Goal: Information Seeking & Learning: Learn about a topic

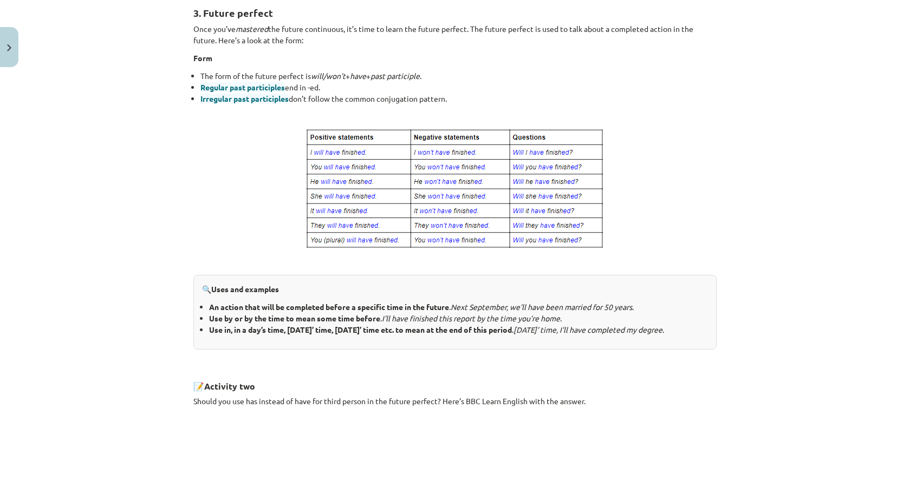
scroll to position [205, 0]
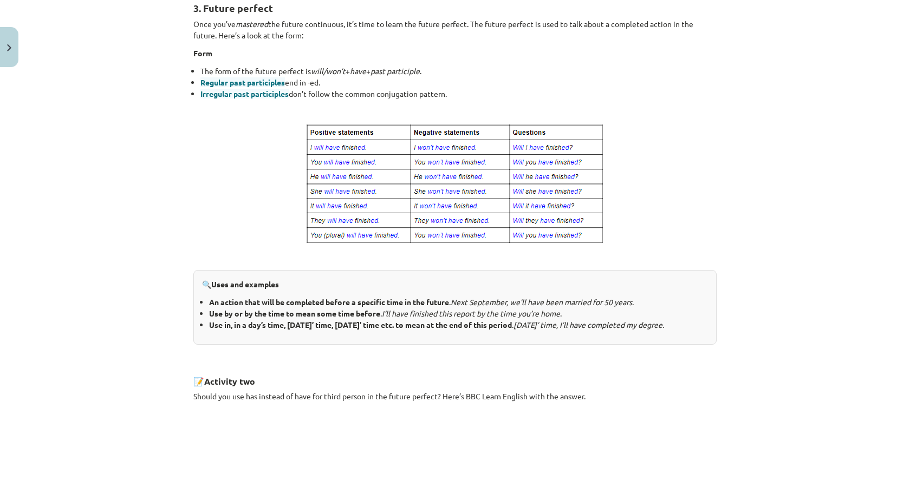
click at [435, 316] on icon "I’ll have finished this report by the time you’re home" at bounding box center [471, 314] width 178 height 10
drag, startPoint x: 496, startPoint y: 278, endPoint x: 327, endPoint y: 231, distance: 175.3
click at [327, 231] on img at bounding box center [455, 184] width 300 height 123
drag, startPoint x: 340, startPoint y: 338, endPoint x: 79, endPoint y: 257, distance: 272.9
click at [79, 257] on div "Mācību tēma: Angļu valoda i - 10.klase 1.ieskaites mācību materiāls #4 📝 Topic …" at bounding box center [455, 240] width 910 height 481
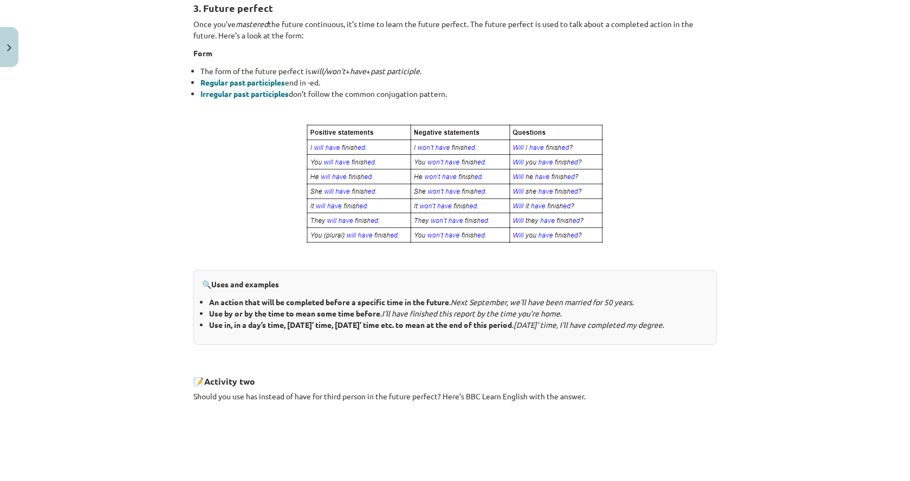
click at [203, 327] on ul "An action that will be completed before a specific time in the future . Next Se…" at bounding box center [455, 314] width 506 height 34
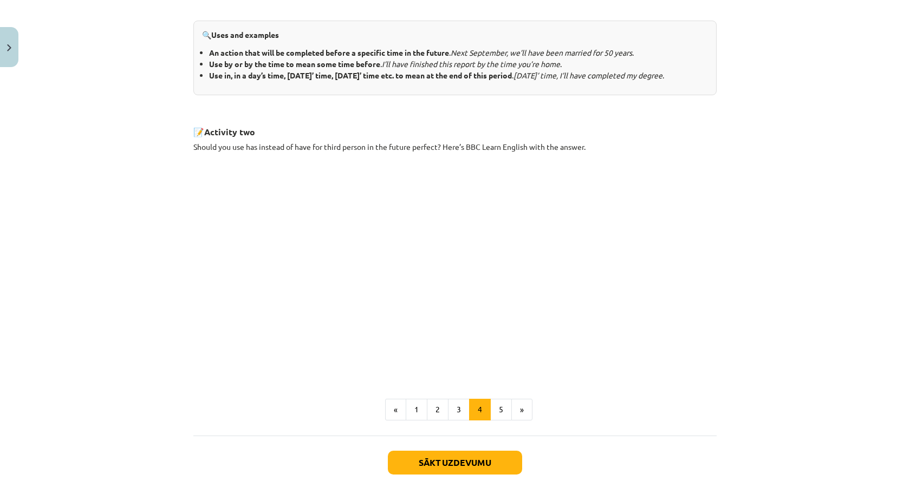
scroll to position [530, 0]
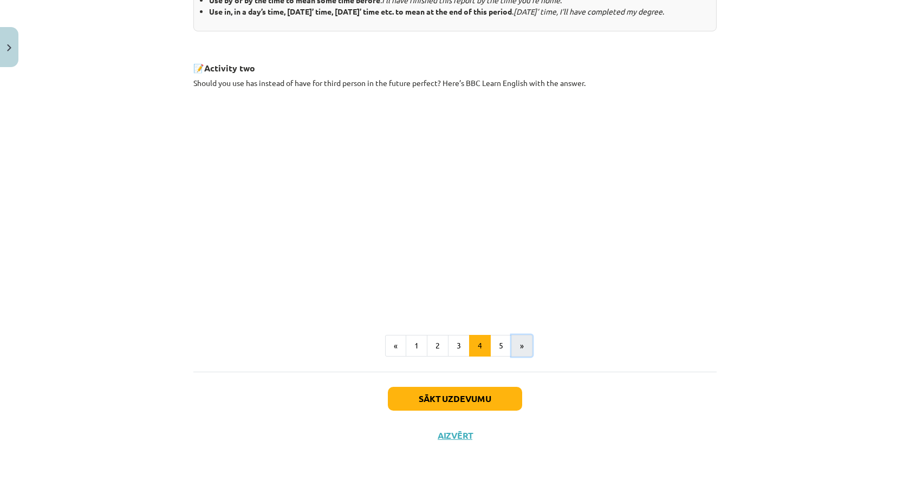
click at [516, 348] on button "»" at bounding box center [521, 346] width 21 height 22
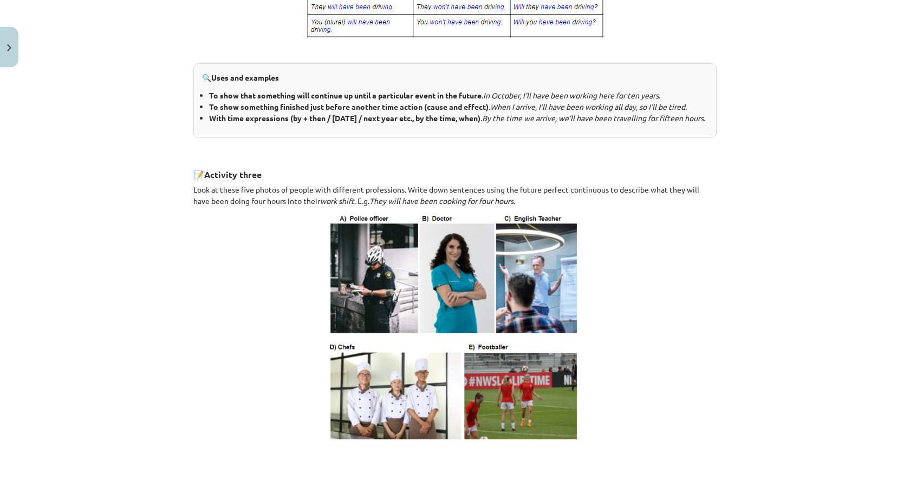
scroll to position [542, 0]
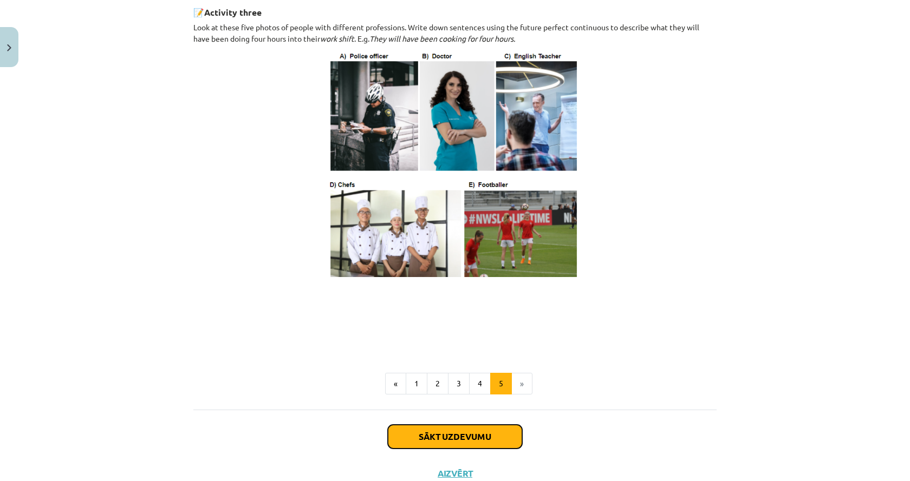
click at [480, 446] on button "Sākt uzdevumu" at bounding box center [455, 437] width 134 height 24
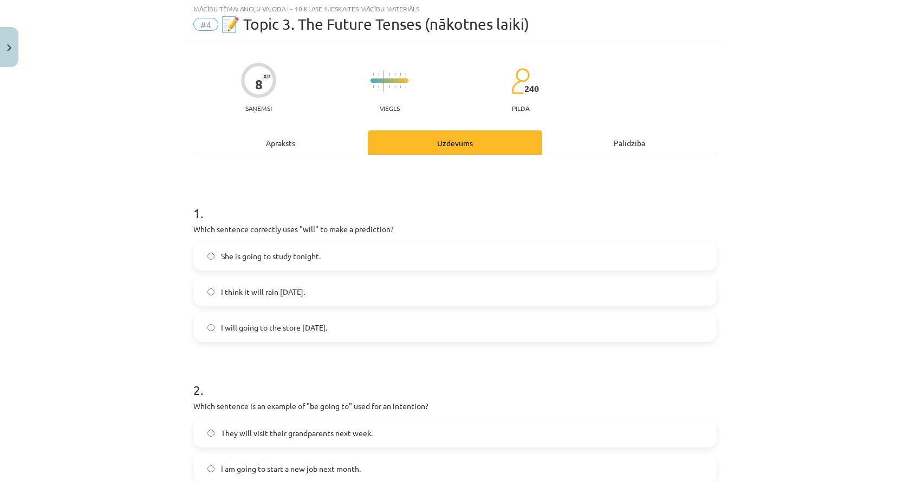
scroll to position [27, 0]
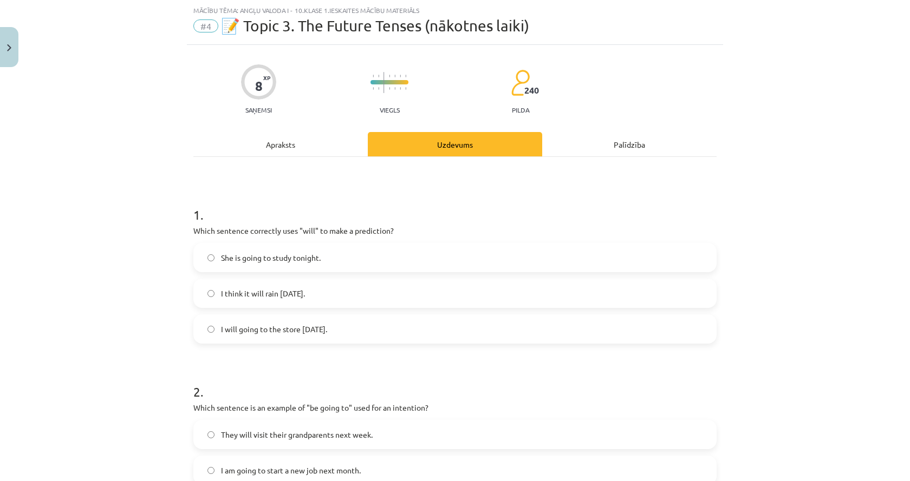
click at [227, 301] on label "I think it will rain tomorrow." at bounding box center [454, 293] width 521 height 27
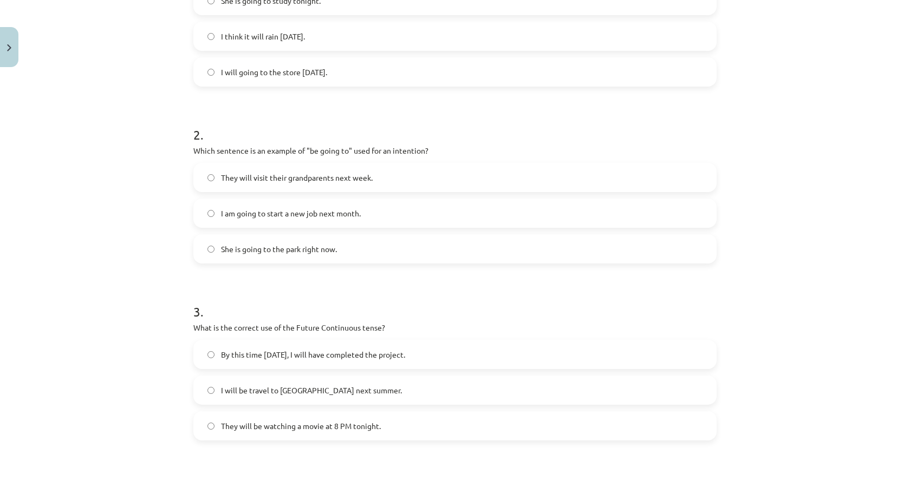
scroll to position [352, 0]
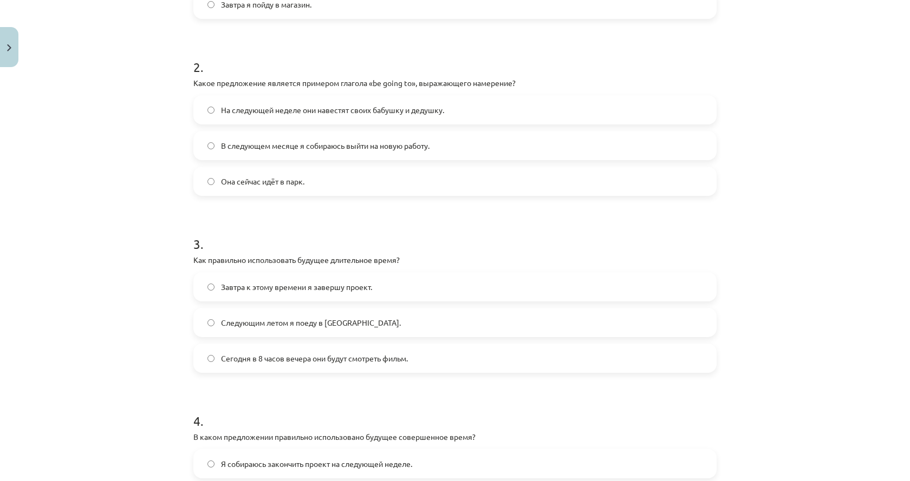
click at [128, 214] on div "Тема обучения: Английский язык I - 10 класс, учебный материал для 1-го теста #4…" at bounding box center [455, 240] width 910 height 481
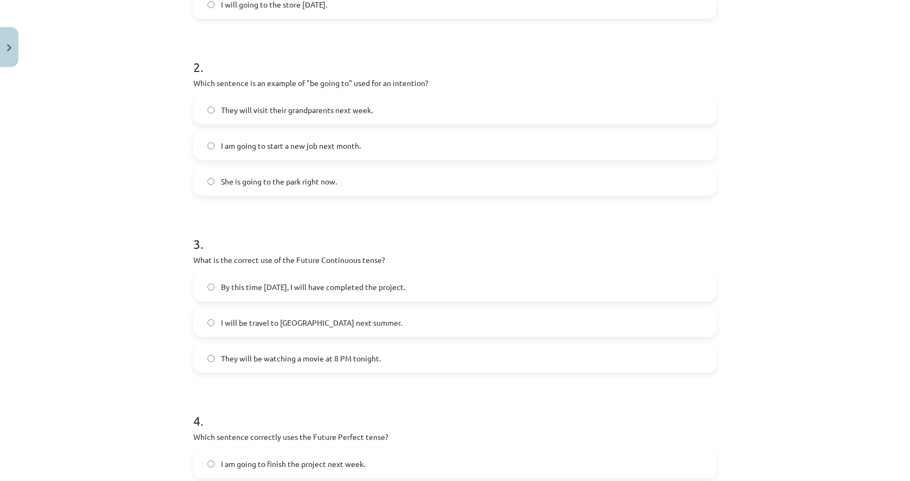
click at [782, 211] on div "Mācību tēma: Angļu valoda i - 10.klase 1.ieskaites mācību materiāls #4 📝 Topic …" at bounding box center [455, 240] width 910 height 481
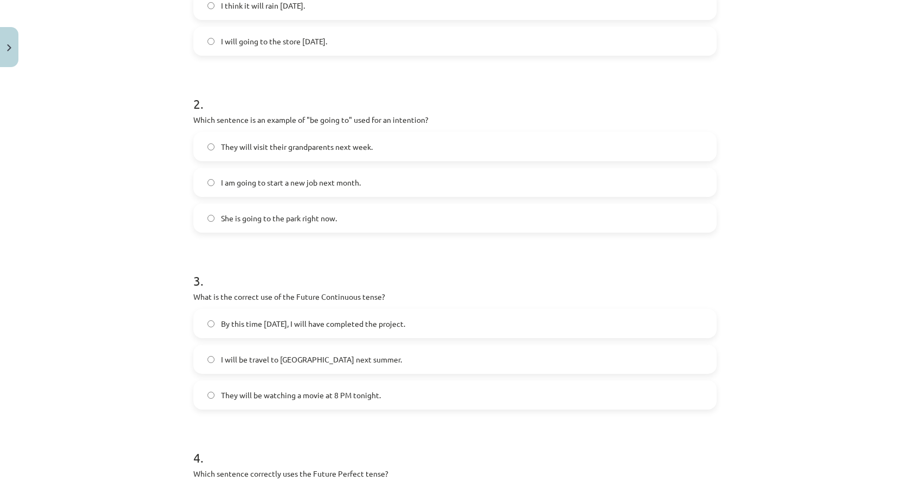
scroll to position [298, 0]
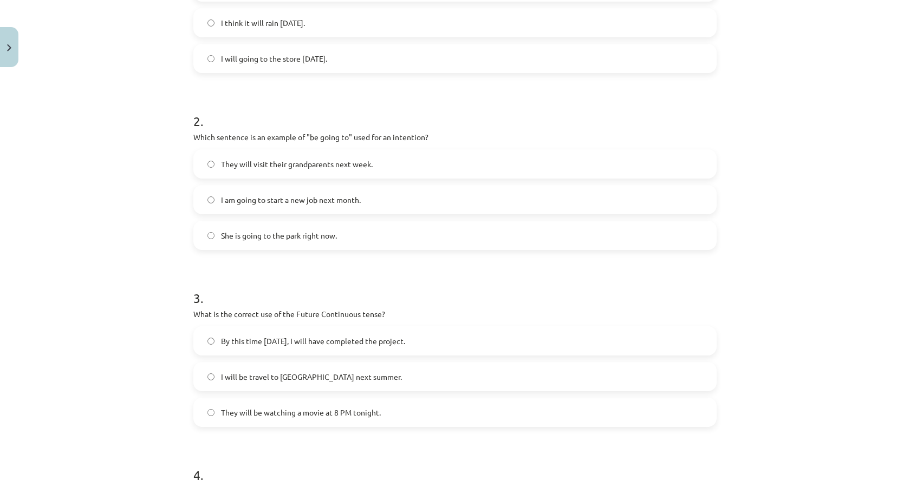
click at [372, 202] on label "I am going to start a new job next month." at bounding box center [454, 199] width 521 height 27
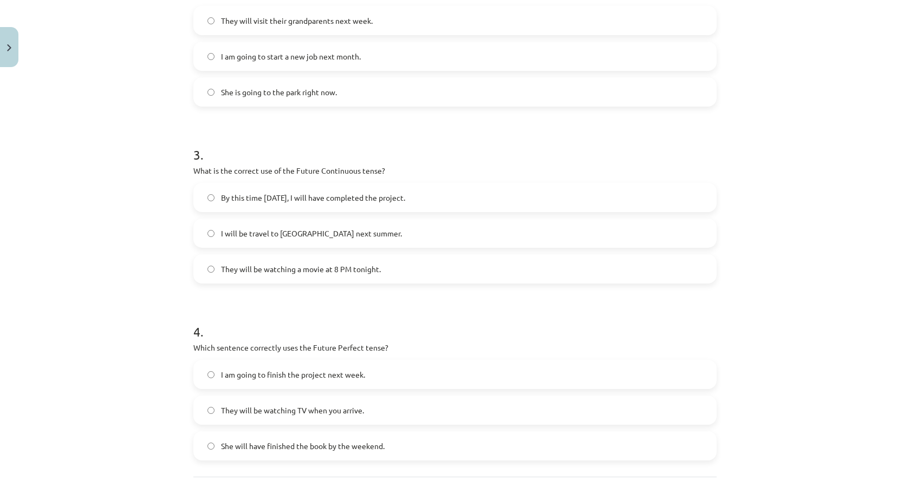
scroll to position [460, 0]
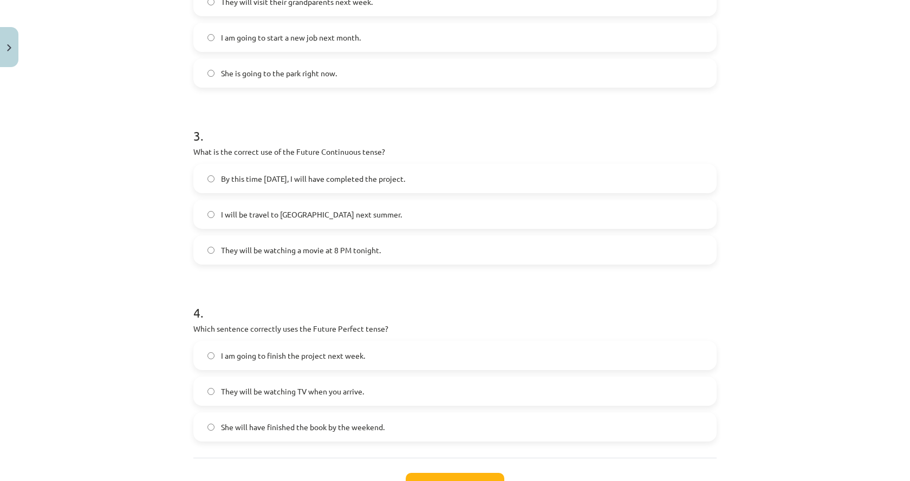
click at [328, 212] on span "I will be travel to Spain next summer." at bounding box center [311, 214] width 181 height 11
click at [271, 260] on label "They will be watching a movie at 8 PM tonight." at bounding box center [454, 250] width 521 height 27
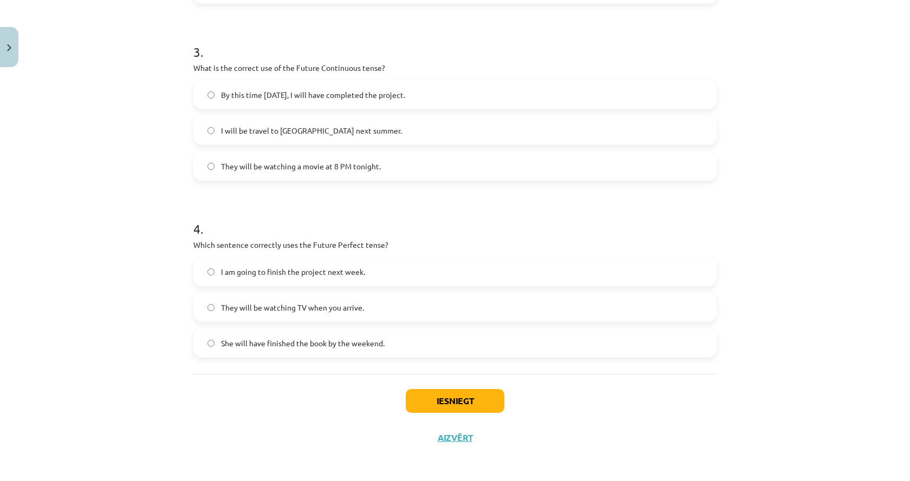
scroll to position [546, 0]
click at [212, 318] on label "They will be watching TV when you arrive." at bounding box center [454, 305] width 521 height 27
click at [229, 354] on div "She will have finished the book by the weekend." at bounding box center [454, 341] width 523 height 29
click at [246, 309] on span "They will be watching TV when you arrive." at bounding box center [292, 305] width 143 height 11
click at [223, 339] on span "She will have finished the book by the weekend." at bounding box center [303, 341] width 164 height 11
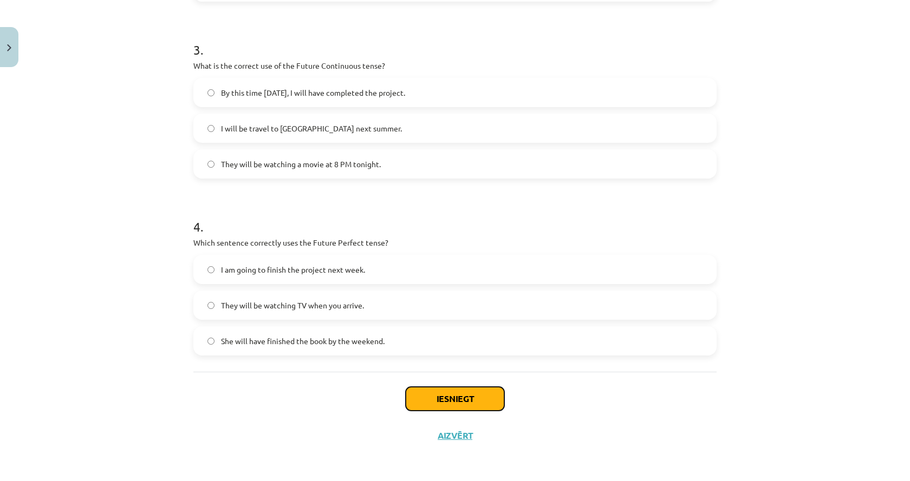
click at [447, 399] on button "Iesniegt" at bounding box center [455, 399] width 99 height 24
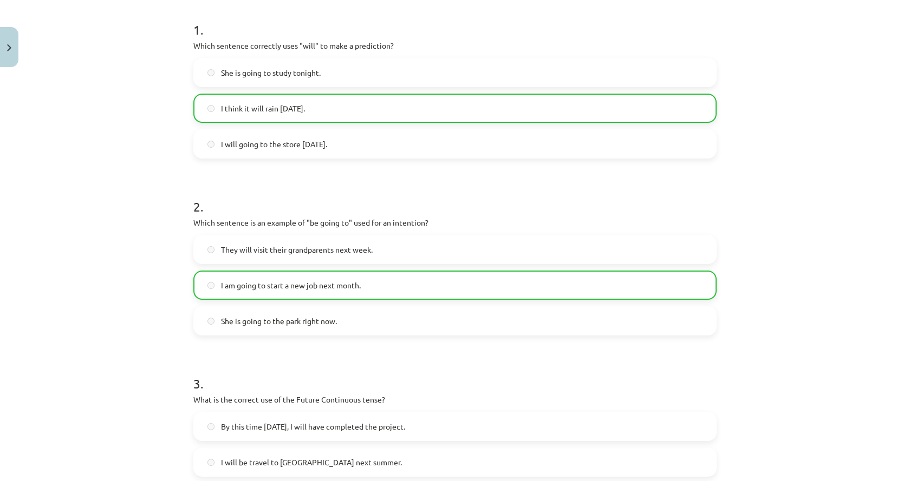
scroll to position [113, 0]
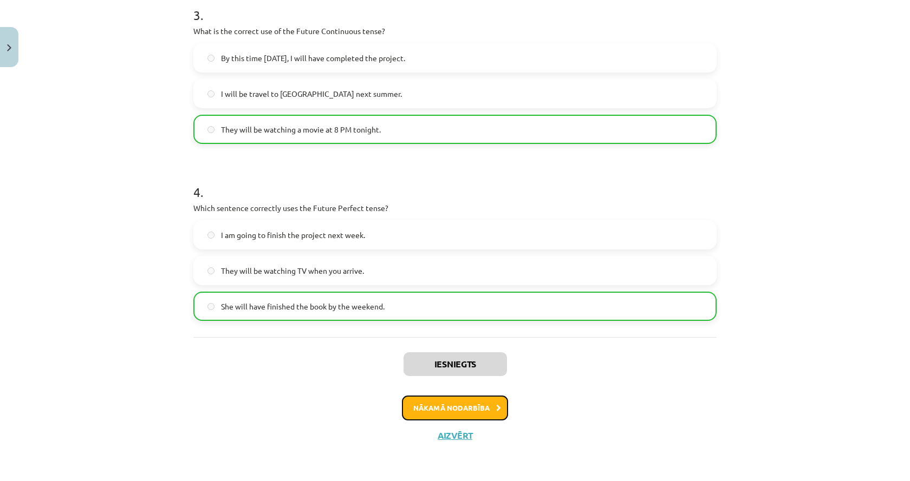
click at [444, 411] on button "Nākamā nodarbība" at bounding box center [455, 408] width 106 height 25
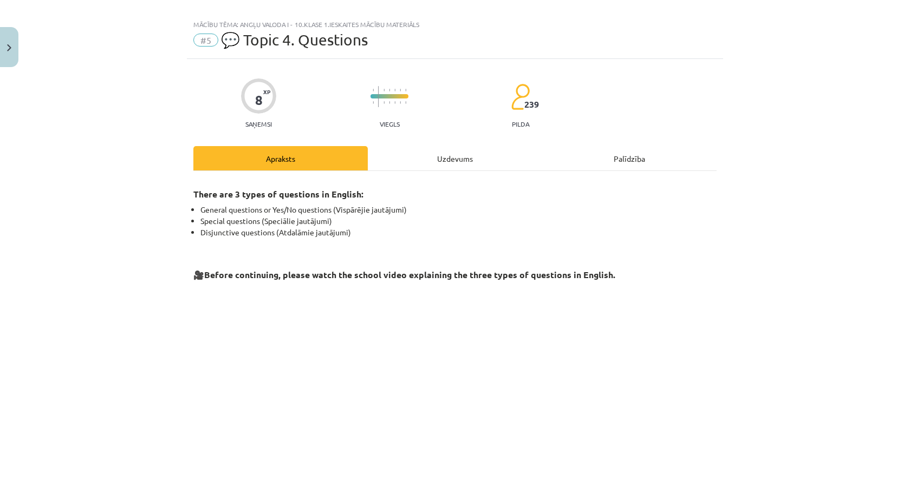
scroll to position [0, 0]
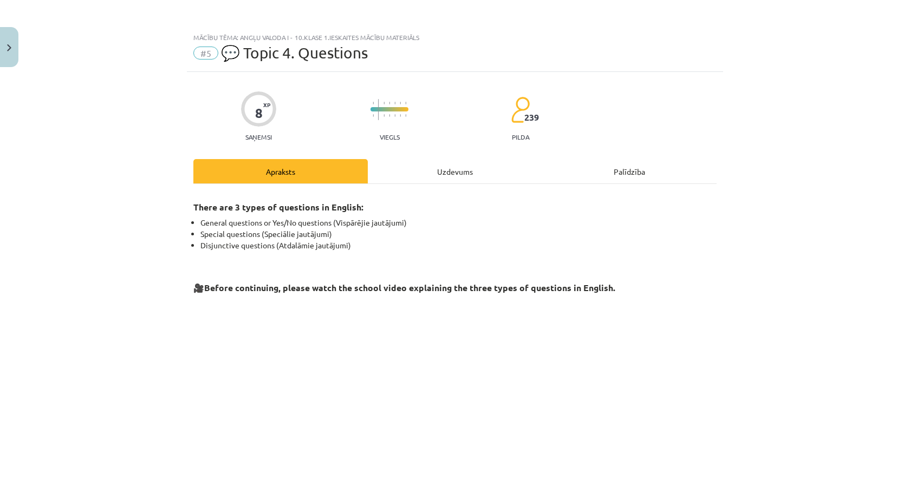
click at [451, 178] on div "Uzdevums" at bounding box center [455, 171] width 174 height 24
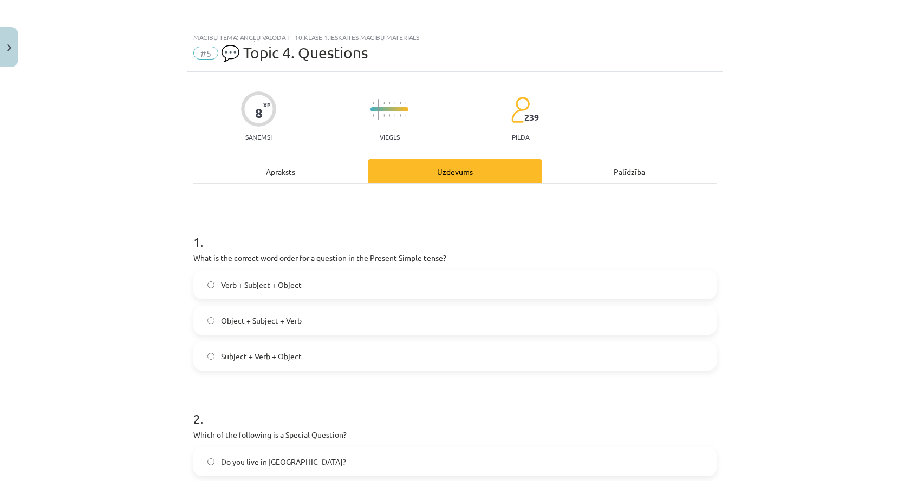
click at [341, 171] on div "Apraksts" at bounding box center [280, 171] width 174 height 24
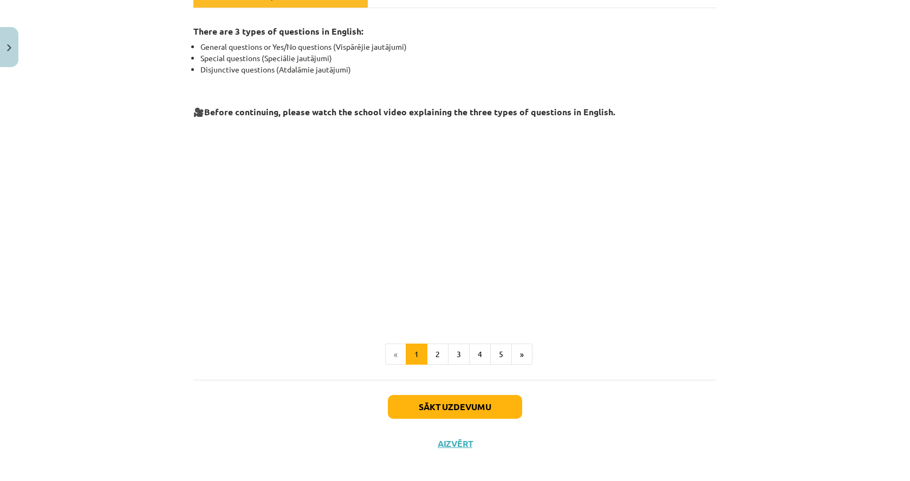
scroll to position [184, 0]
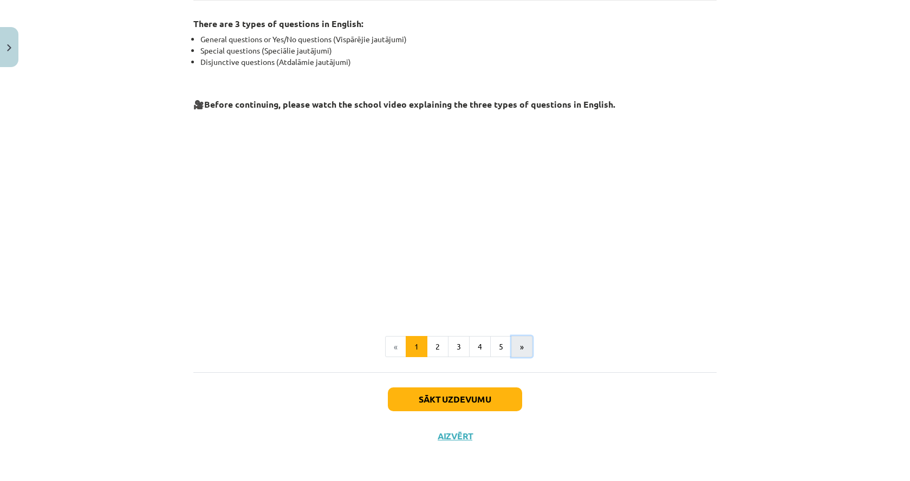
click at [518, 344] on button "»" at bounding box center [521, 347] width 21 height 22
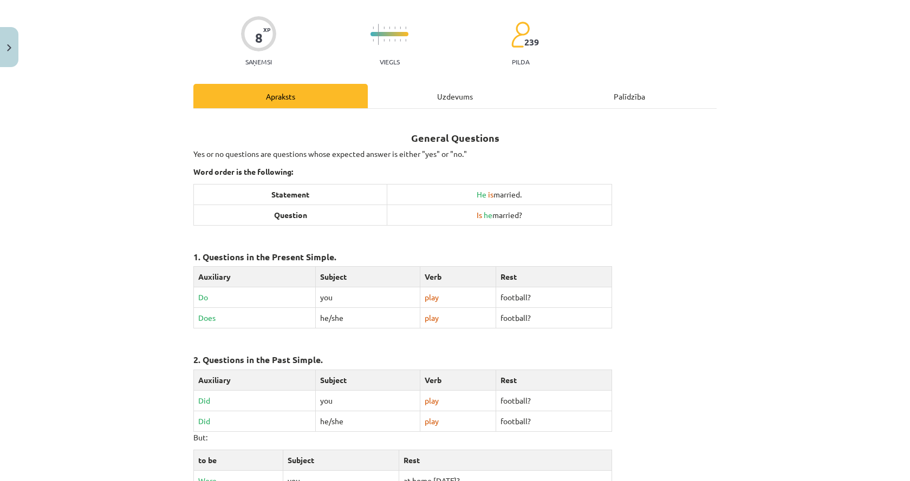
scroll to position [21, 0]
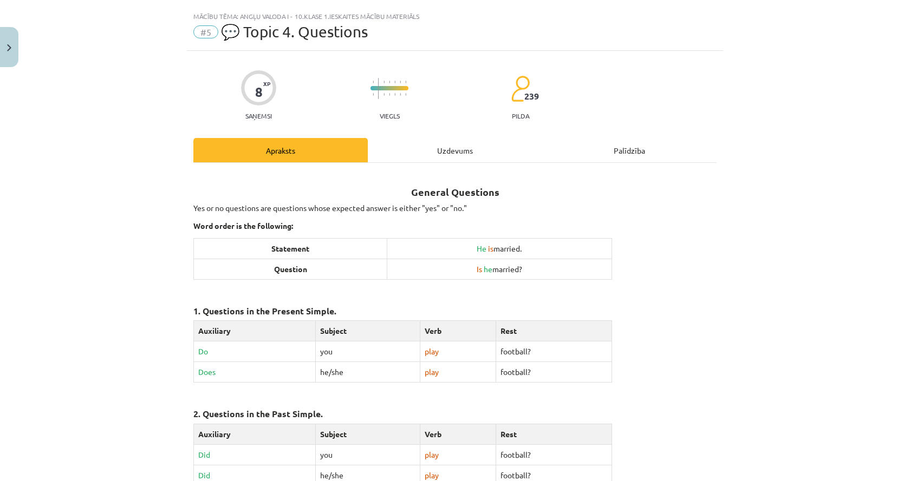
drag, startPoint x: 513, startPoint y: 354, endPoint x: 616, endPoint y: 400, distance: 112.5
click at [616, 400] on div "General Questions Yes or no questions are questions whose expected answer is ei…" at bounding box center [454, 452] width 523 height 559
drag, startPoint x: 565, startPoint y: 362, endPoint x: 657, endPoint y: 401, distance: 100.0
click at [657, 401] on h3 "2. Questions in the Past Simple." at bounding box center [454, 411] width 523 height 20
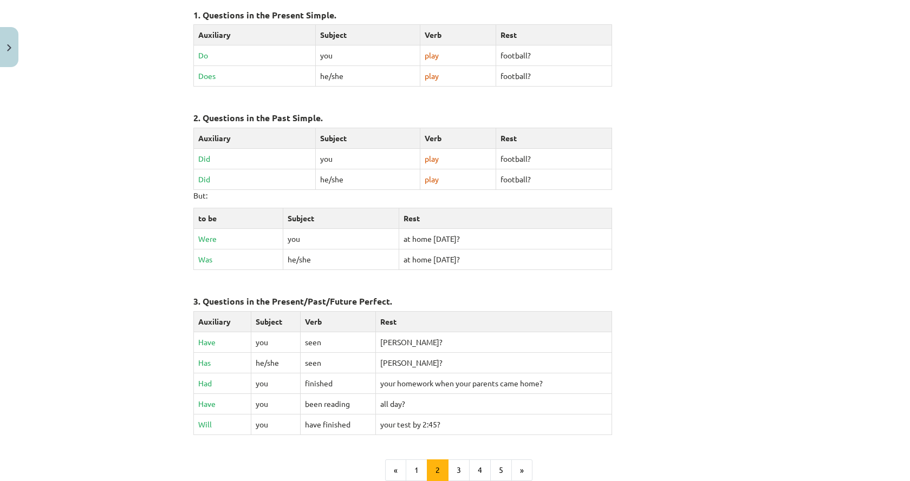
scroll to position [238, 0]
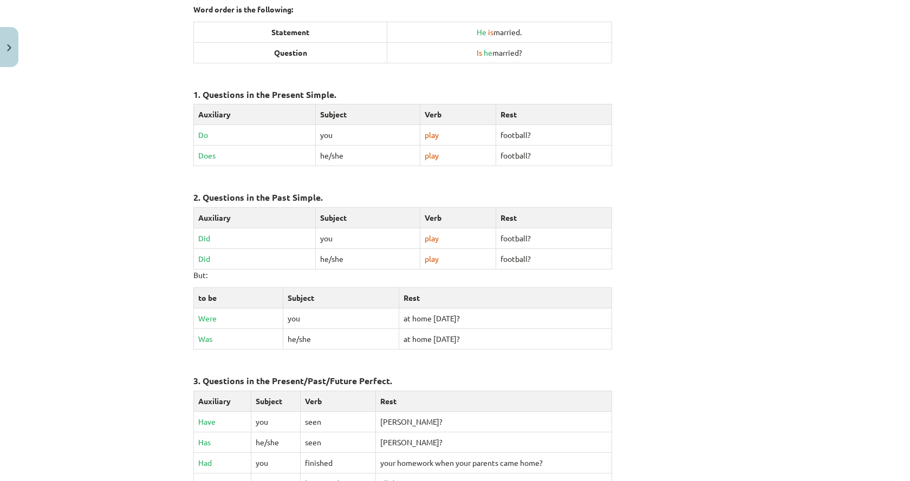
drag, startPoint x: 557, startPoint y: 348, endPoint x: 457, endPoint y: 334, distance: 101.7
click at [457, 334] on td "at home yesterday?" at bounding box center [505, 339] width 212 height 21
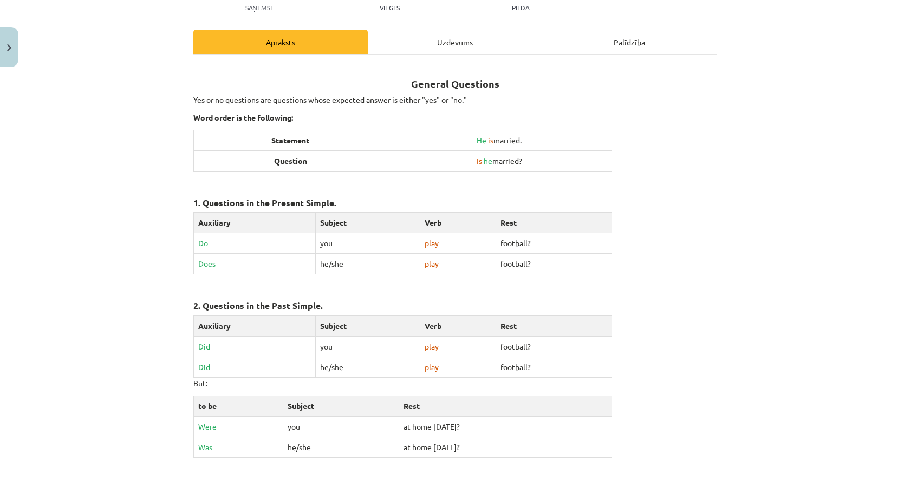
scroll to position [129, 0]
click at [125, 126] on div "Mācību tēma: Angļu valoda i - 10.klase 1.ieskaites mācību materiāls #5 💬 Topic …" at bounding box center [455, 240] width 910 height 481
drag, startPoint x: 559, startPoint y: 226, endPoint x: 721, endPoint y: 292, distance: 175.6
click at [721, 292] on div "Mācību tēma: Angļu valoda i - 10.klase 1.ieskaites mācību materiāls #5 💬 Topic …" at bounding box center [455, 240] width 910 height 481
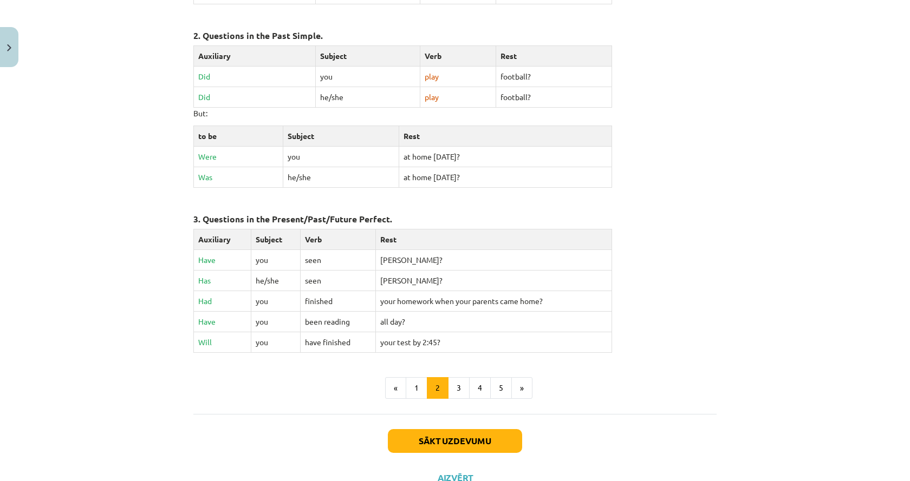
scroll to position [400, 0]
click at [525, 389] on button "»" at bounding box center [521, 388] width 21 height 22
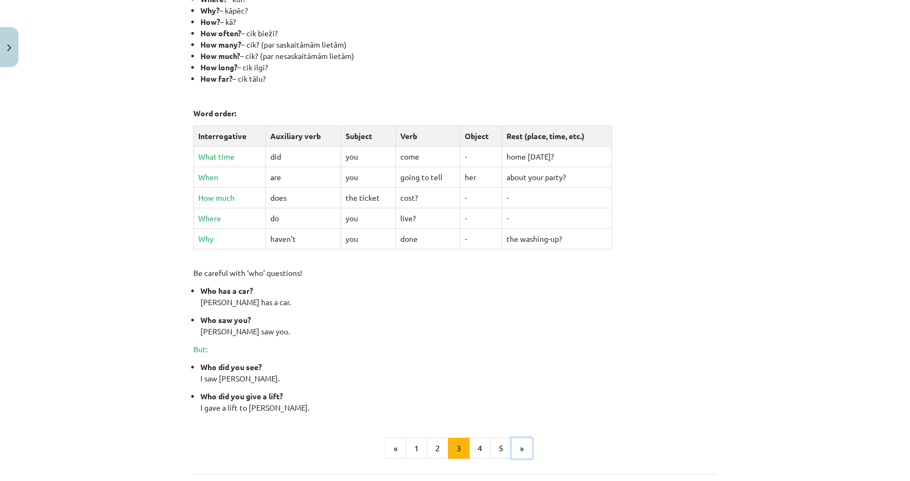
scroll to position [288, 0]
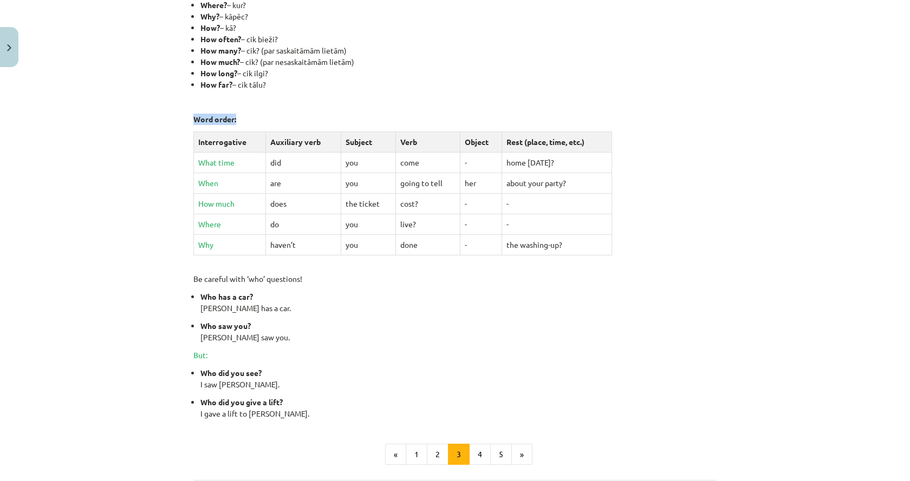
drag, startPoint x: 185, startPoint y: 115, endPoint x: 622, endPoint y: 248, distance: 456.2
click at [618, 250] on div "8 XP Saņemsi Viegls 239 pilda Apraksts Uzdevums Palīdzība Special Questions (Wh…" at bounding box center [455, 173] width 536 height 778
click at [407, 157] on td "come" at bounding box center [427, 162] width 65 height 21
drag, startPoint x: 306, startPoint y: 146, endPoint x: 636, endPoint y: 246, distance: 344.5
click at [636, 246] on div "8 XP Saņemsi Viegls 239 pilda Apraksts Uzdevums Palīdzība Special Questions (Wh…" at bounding box center [455, 173] width 536 height 778
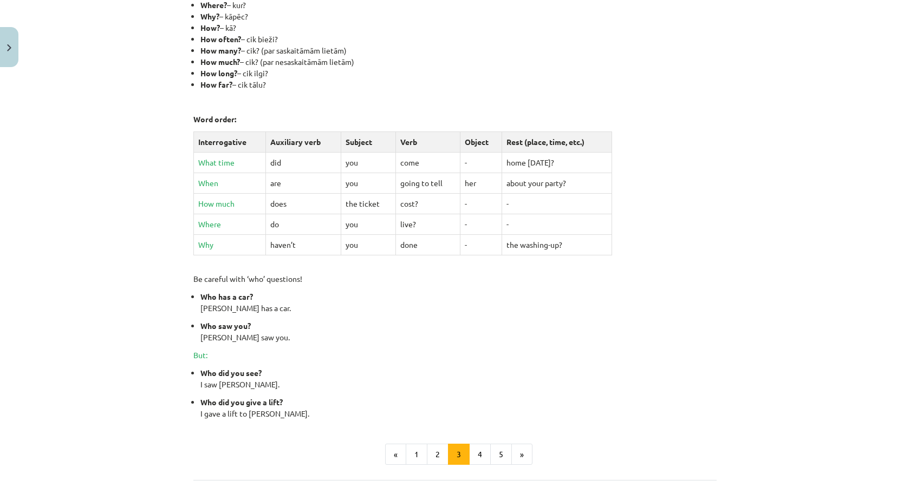
click at [362, 321] on p "Who saw you? Mary saw you." at bounding box center [458, 332] width 516 height 23
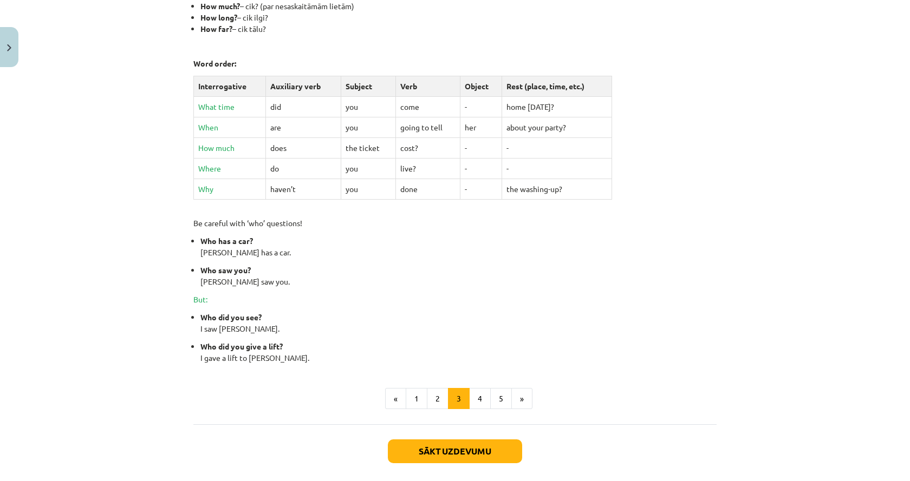
scroll to position [325, 0]
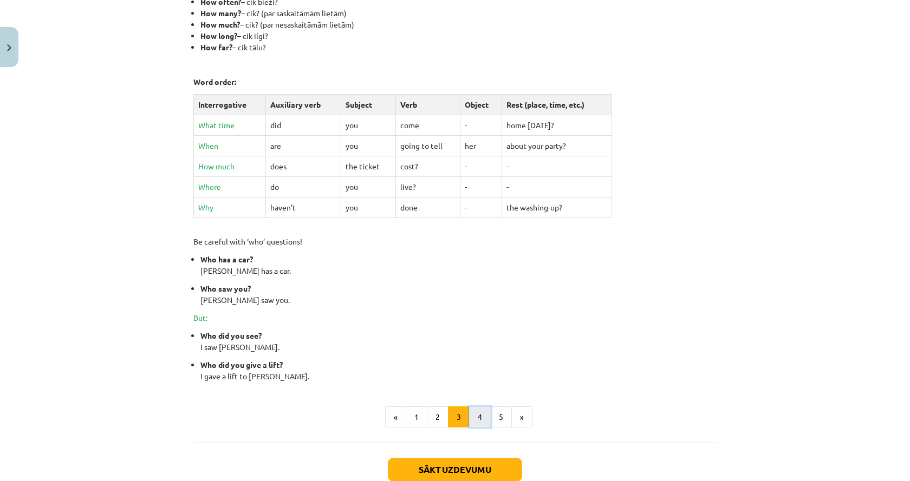
click at [480, 416] on button "4" at bounding box center [480, 418] width 22 height 22
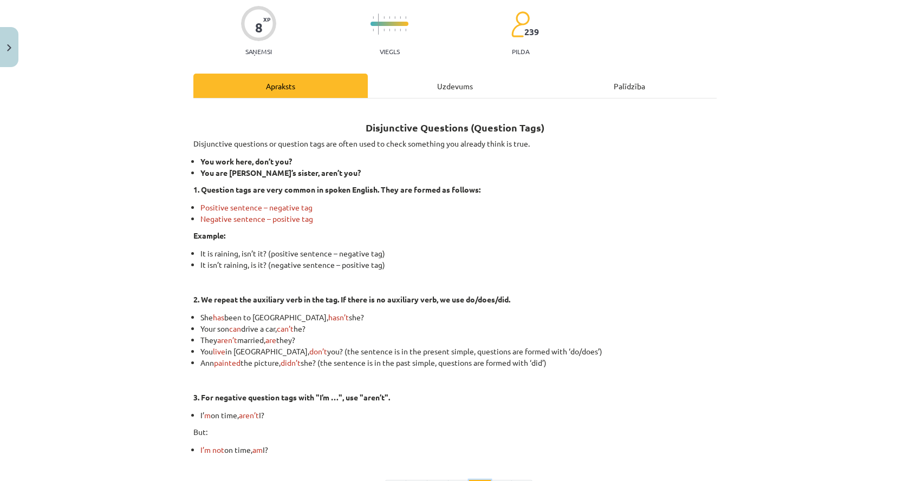
scroll to position [140, 0]
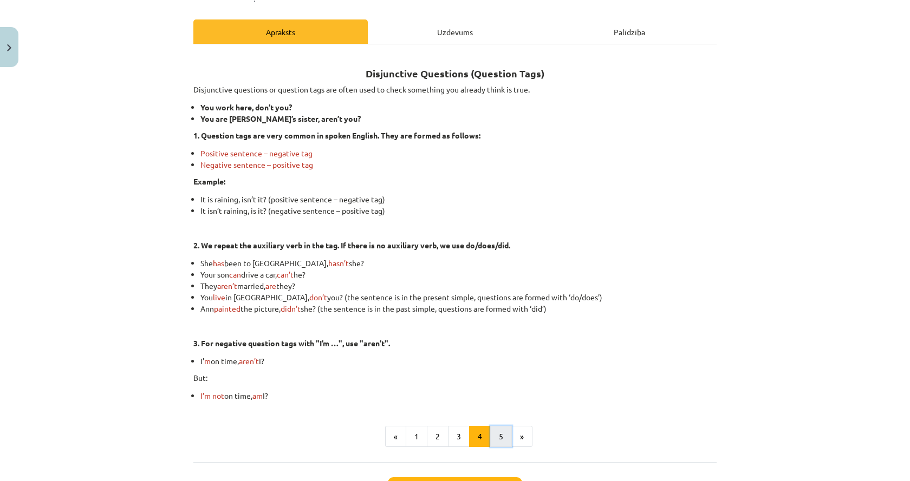
click at [495, 444] on button "5" at bounding box center [501, 437] width 22 height 22
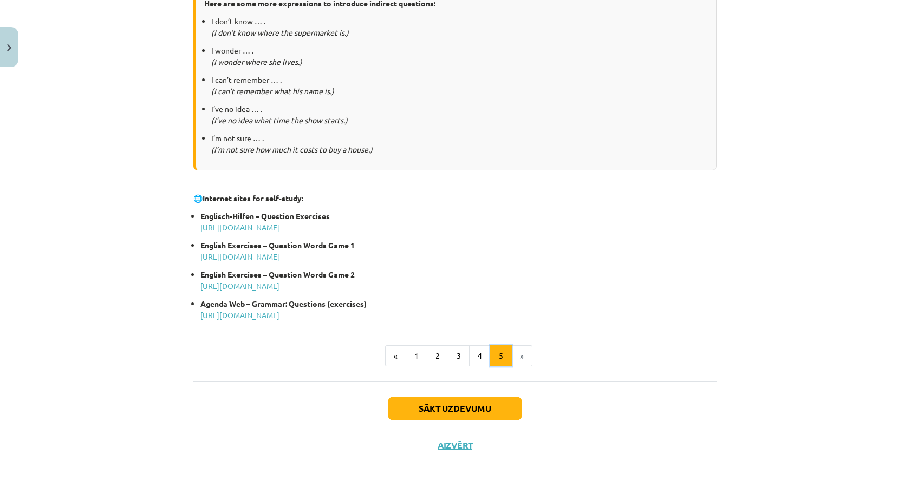
scroll to position [490, 0]
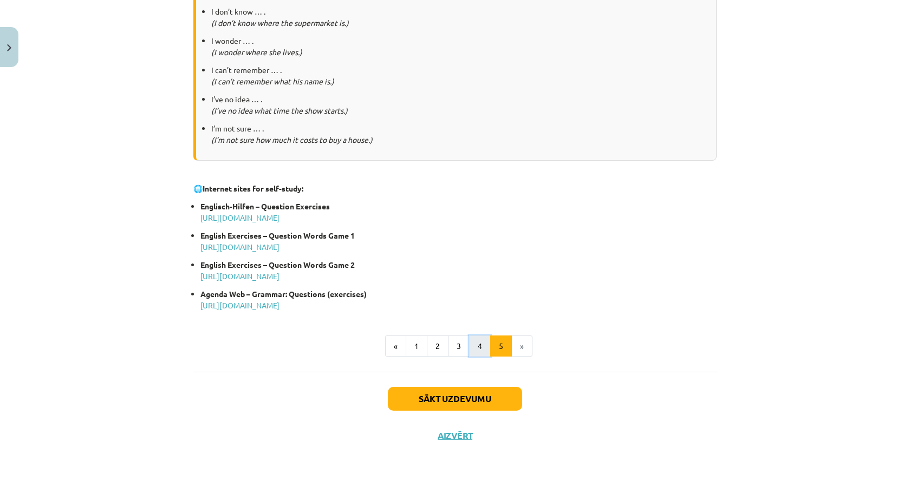
click at [470, 349] on button "4" at bounding box center [480, 347] width 22 height 22
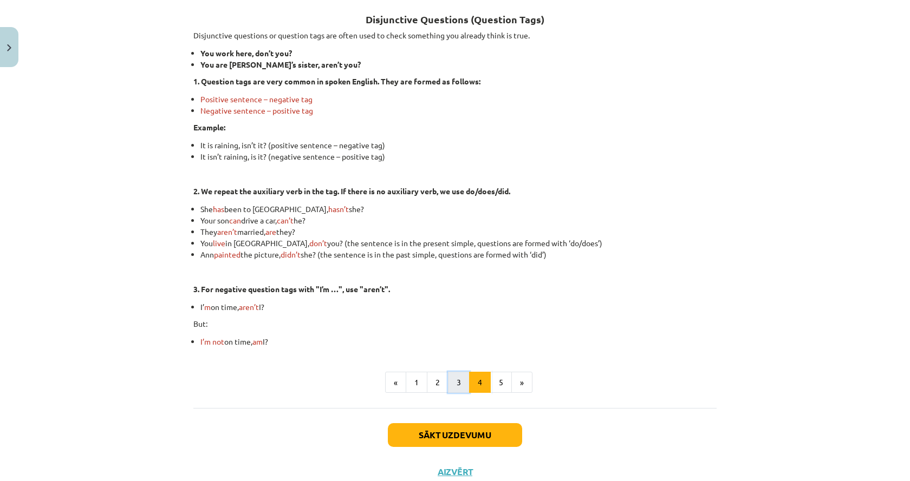
click at [455, 385] on button "3" at bounding box center [459, 383] width 22 height 22
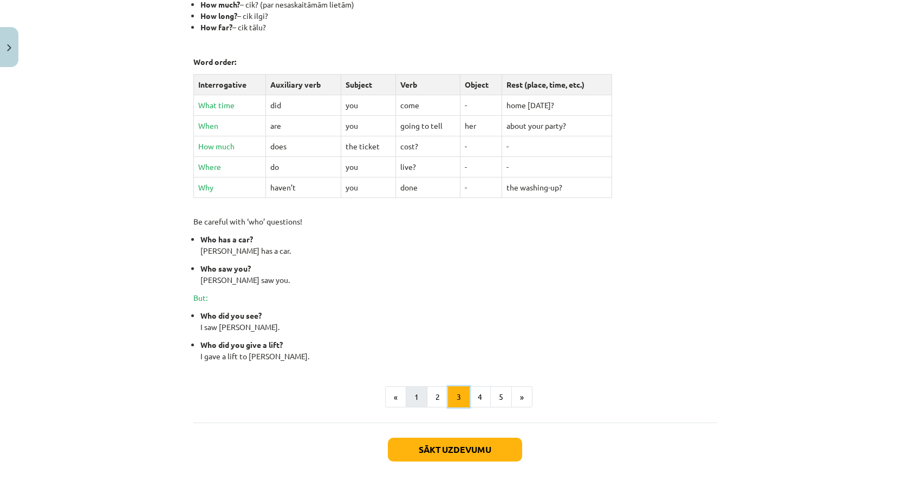
scroll to position [288, 0]
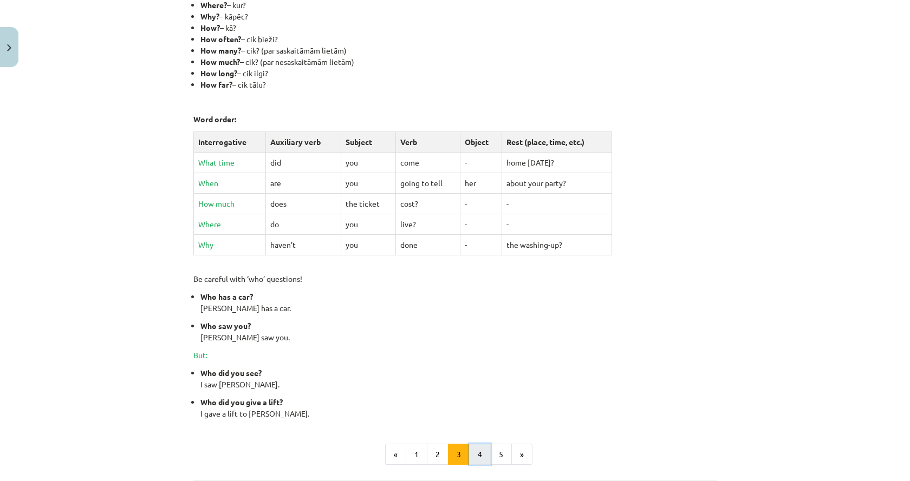
click at [471, 454] on button "4" at bounding box center [480, 455] width 22 height 22
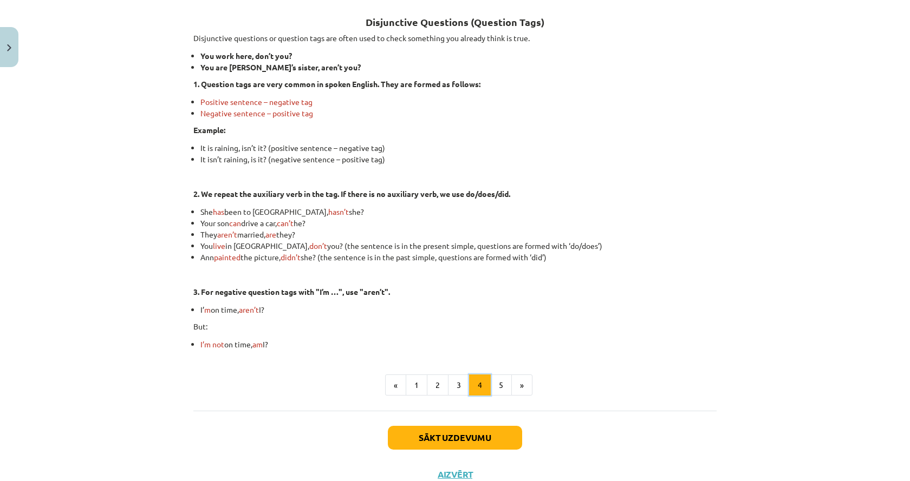
scroll to position [194, 0]
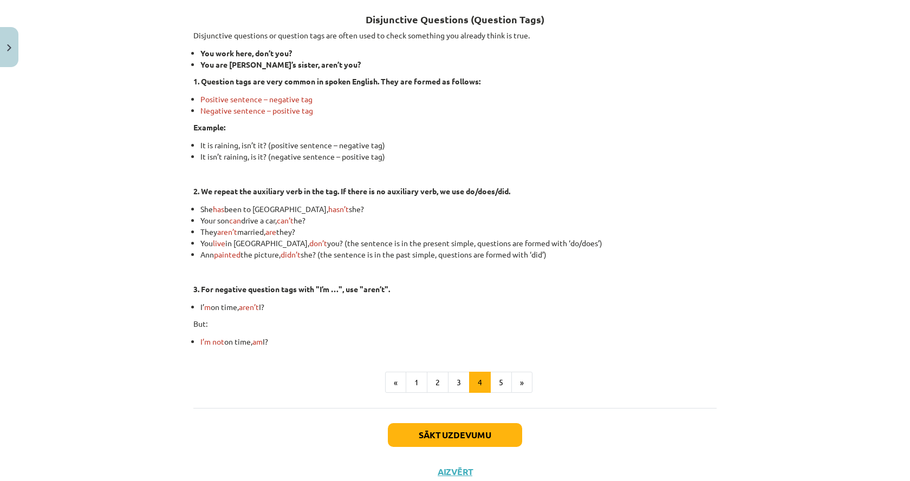
drag, startPoint x: 187, startPoint y: 191, endPoint x: 550, endPoint y: 258, distance: 369.1
click at [550, 258] on div "8 XP Saņemsi Viegls 239 pilda Apraksts Uzdevums Palīdzība Disjunctive Questions…" at bounding box center [455, 184] width 536 height 613
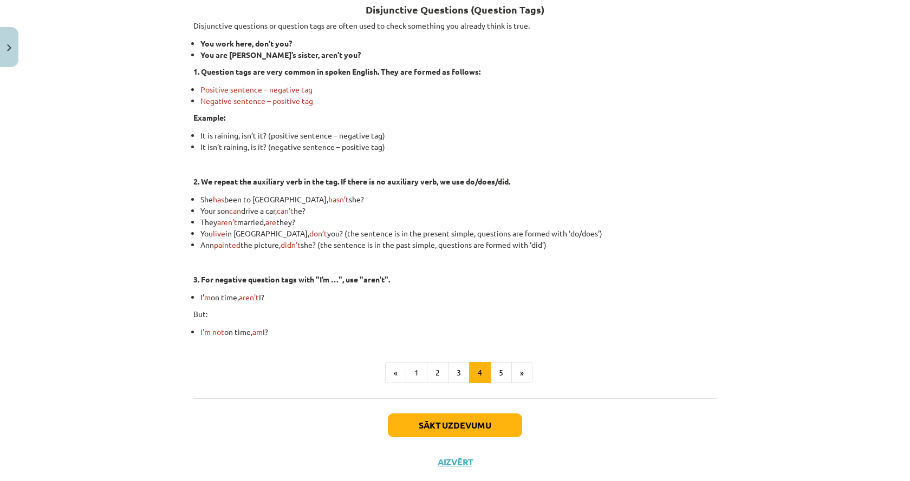
scroll to position [230, 0]
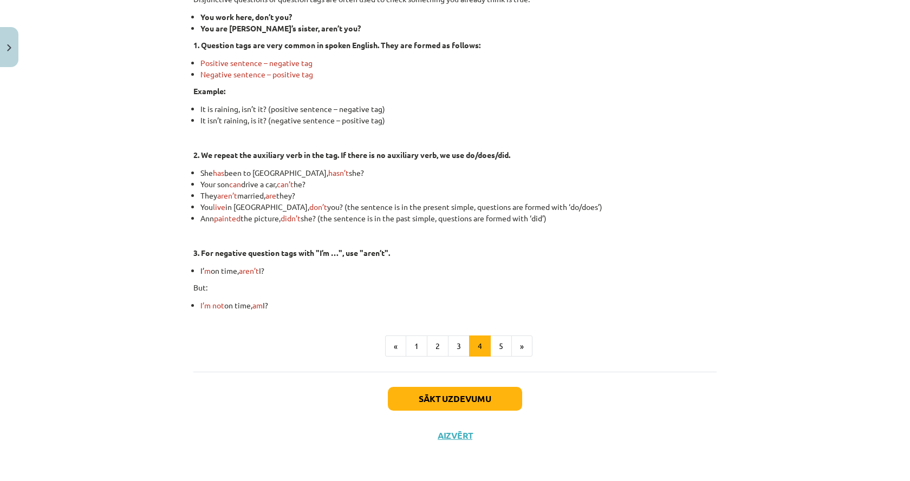
click at [221, 381] on div "Sākt uzdevumu Aizvērt" at bounding box center [454, 410] width 523 height 76
click at [492, 355] on button "5" at bounding box center [501, 347] width 22 height 22
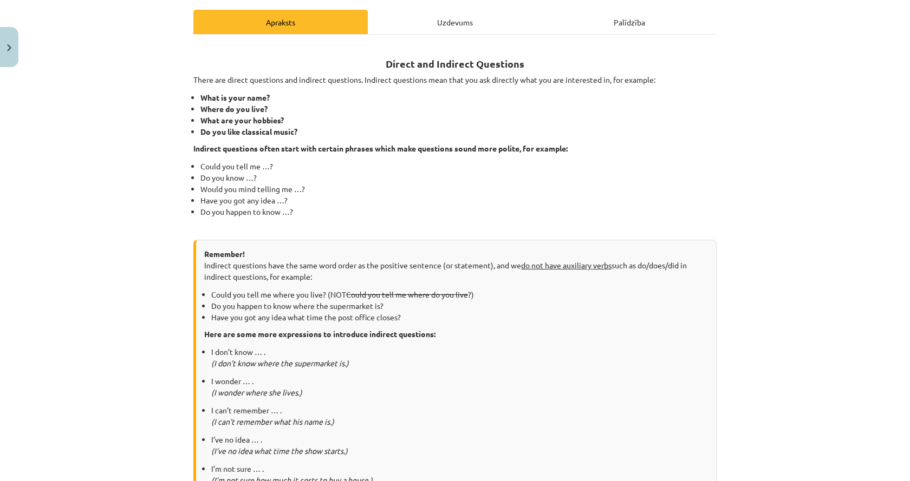
scroll to position [86, 0]
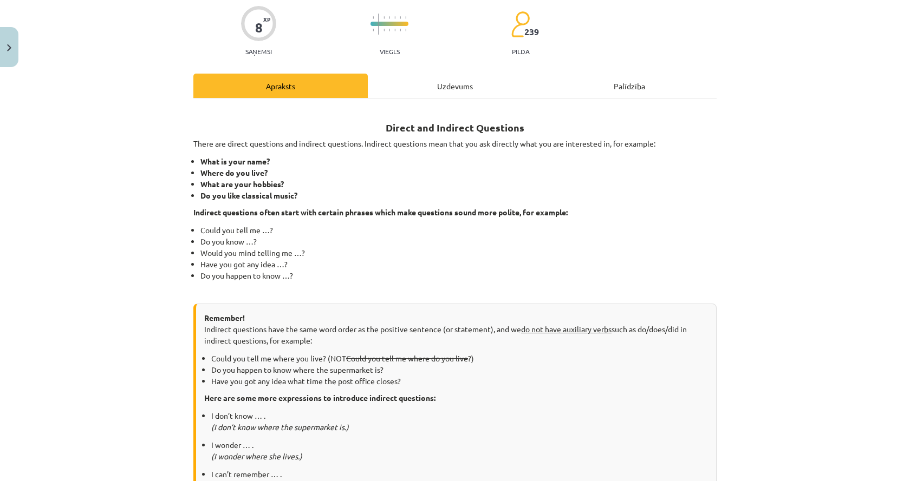
click at [100, 231] on div "Mācību tēma: Angļu valoda i - 10.klase 1.ieskaites mācību materiāls #5 💬 Topic …" at bounding box center [455, 240] width 910 height 481
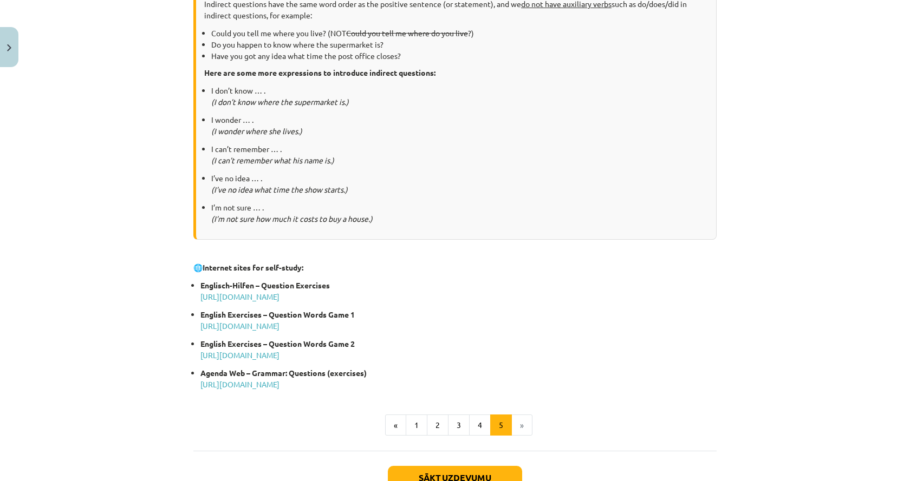
scroll to position [465, 0]
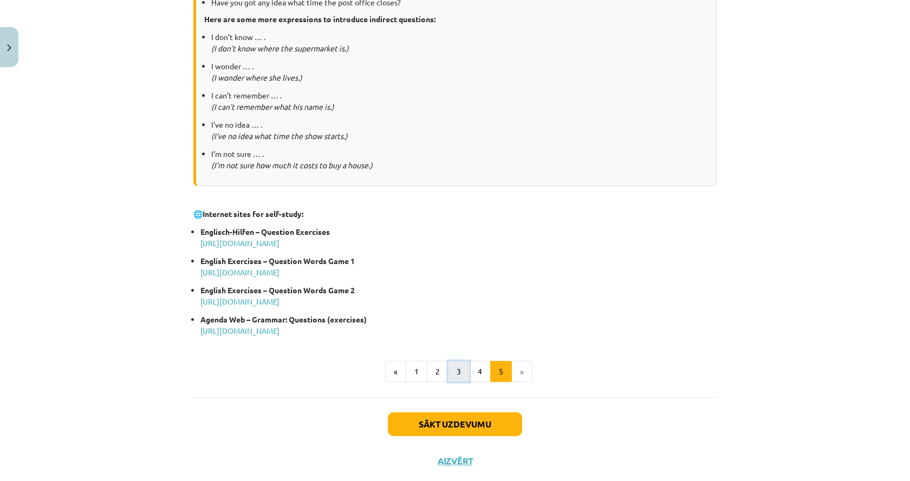
click at [451, 375] on button "3" at bounding box center [459, 372] width 22 height 22
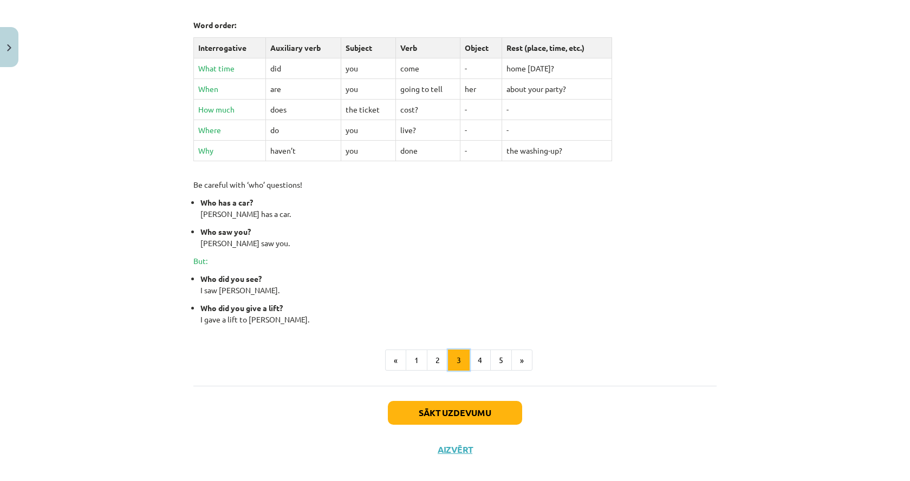
scroll to position [396, 0]
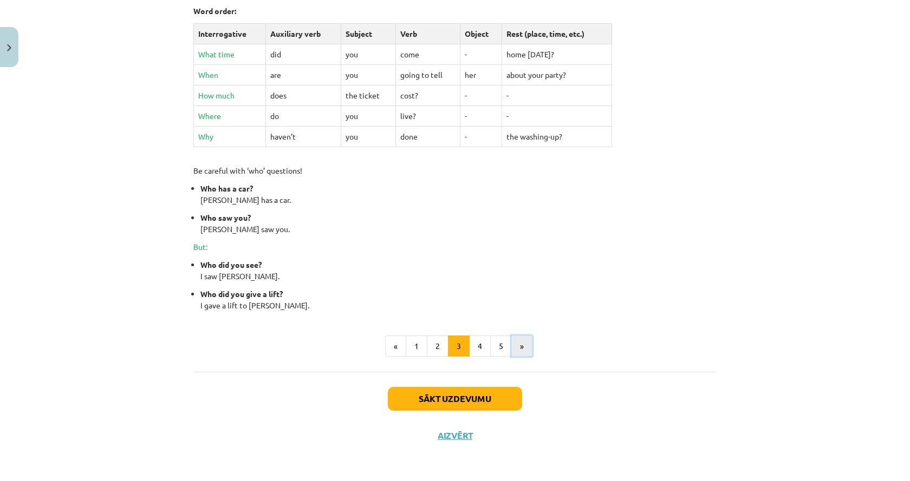
click at [519, 349] on button "»" at bounding box center [521, 347] width 21 height 22
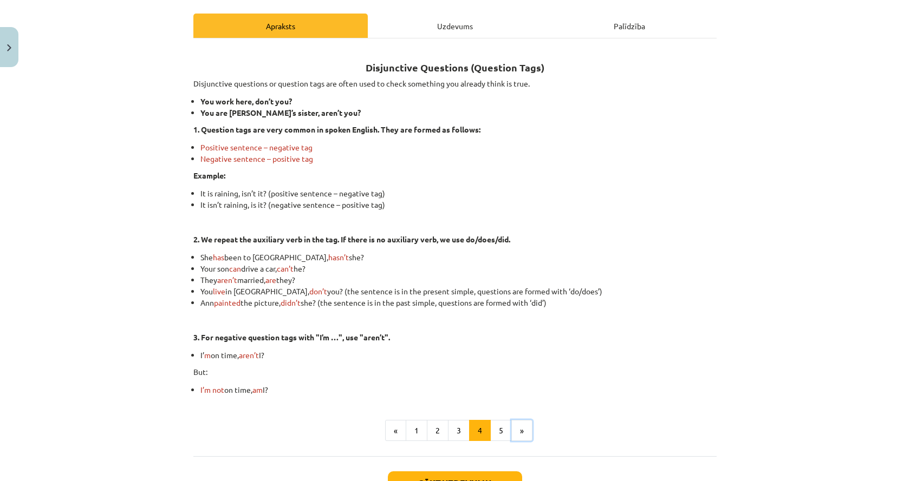
scroll to position [162, 0]
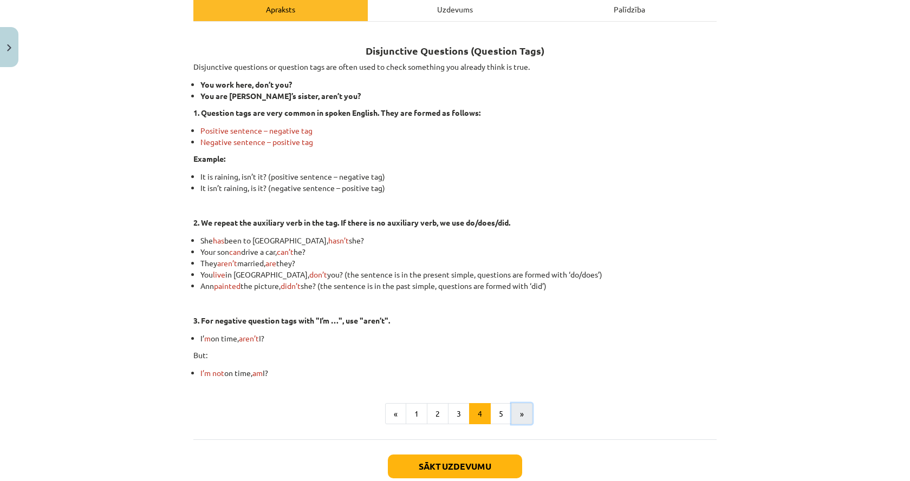
click at [523, 413] on button "»" at bounding box center [521, 414] width 21 height 22
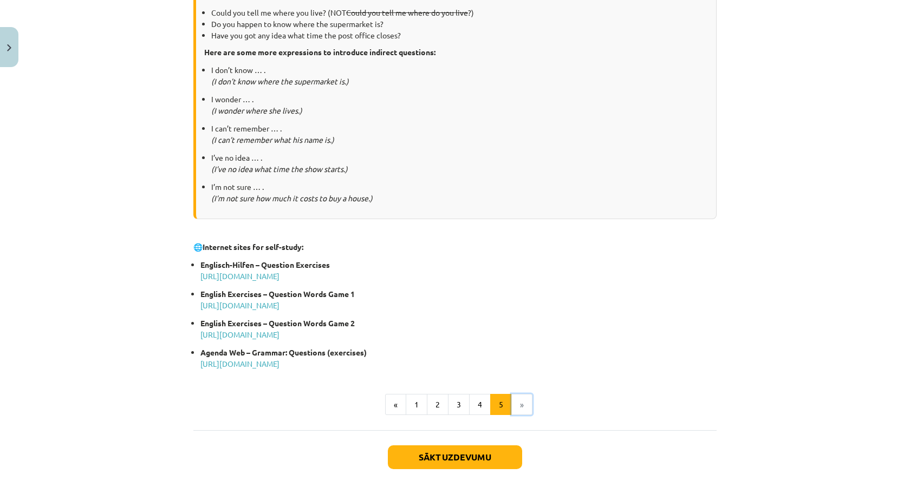
scroll to position [490, 0]
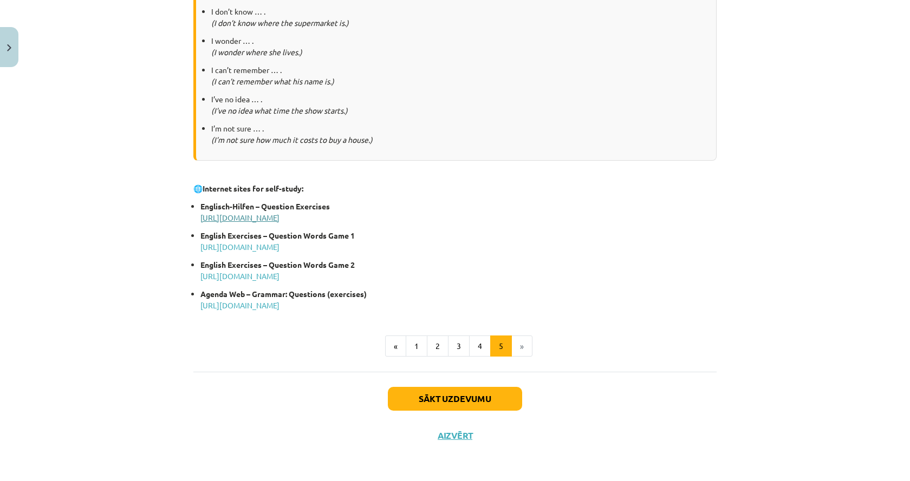
click at [221, 217] on link "http://www.englisch-hilfen.de/en/exercises_list/fragen.htm" at bounding box center [239, 218] width 79 height 10
click at [279, 243] on link "http://www.englishexercises.org/makeagame/viewgame.asp?id=6086" at bounding box center [239, 247] width 79 height 10
click at [279, 276] on link "http://www.englishexercises.org/makeagame/viewgame.asp?id=5127" at bounding box center [239, 276] width 79 height 10
click at [279, 306] on link "http://www.agendaweb.org/grammar/questions-exercises.html" at bounding box center [239, 306] width 79 height 10
click at [477, 395] on button "Sākt uzdevumu" at bounding box center [455, 399] width 134 height 24
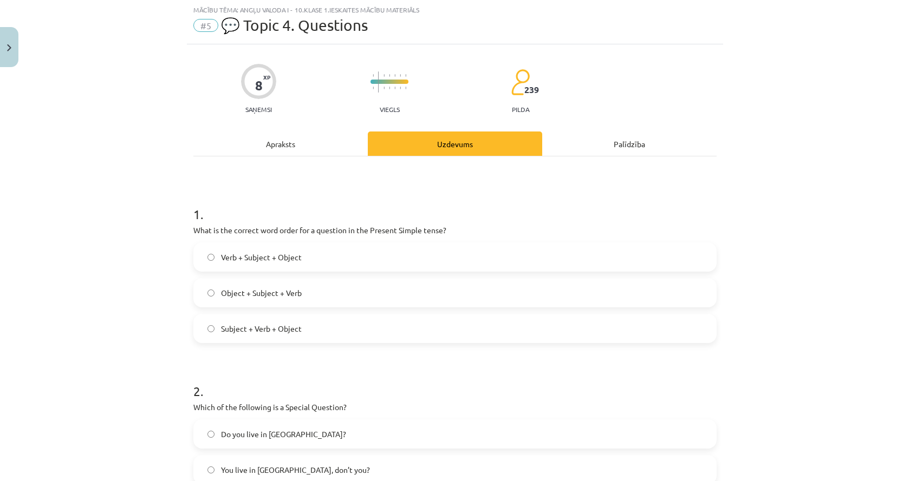
scroll to position [27, 0]
click at [225, 328] on span "Subject + Verb + Object" at bounding box center [261, 329] width 81 height 11
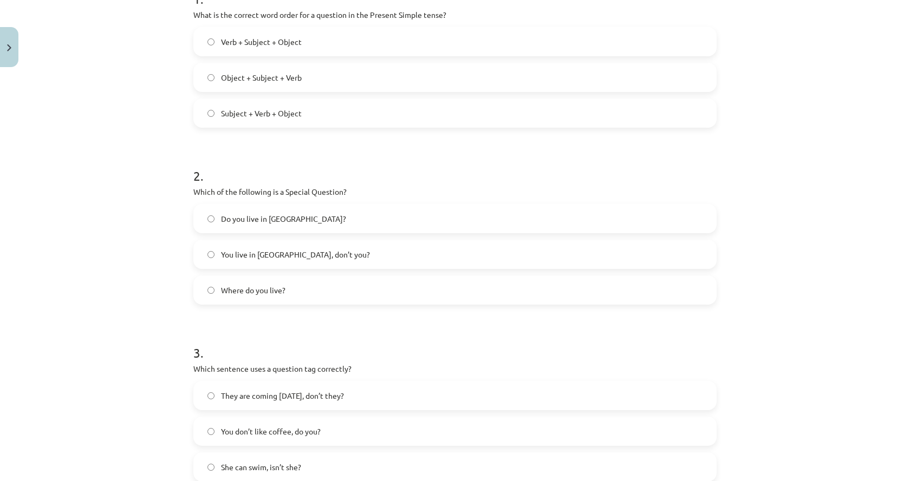
scroll to position [244, 0]
click at [287, 300] on label "Where do you live?" at bounding box center [454, 289] width 521 height 27
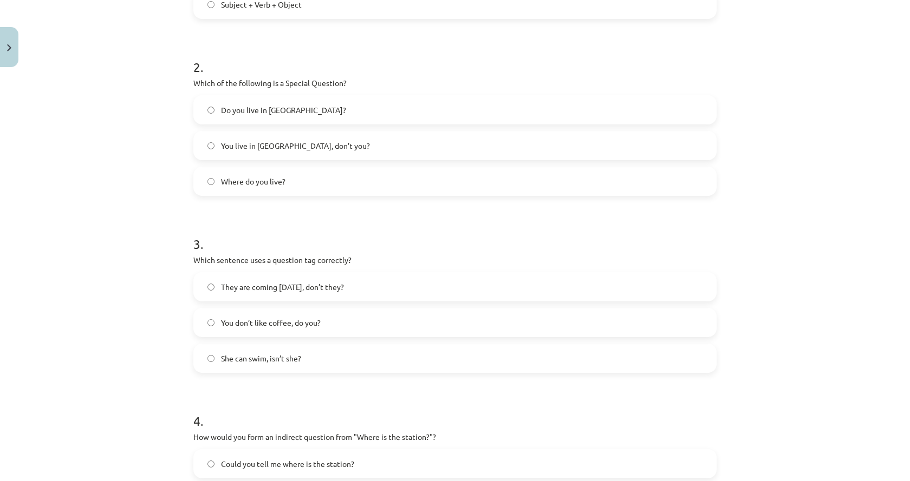
scroll to position [406, 0]
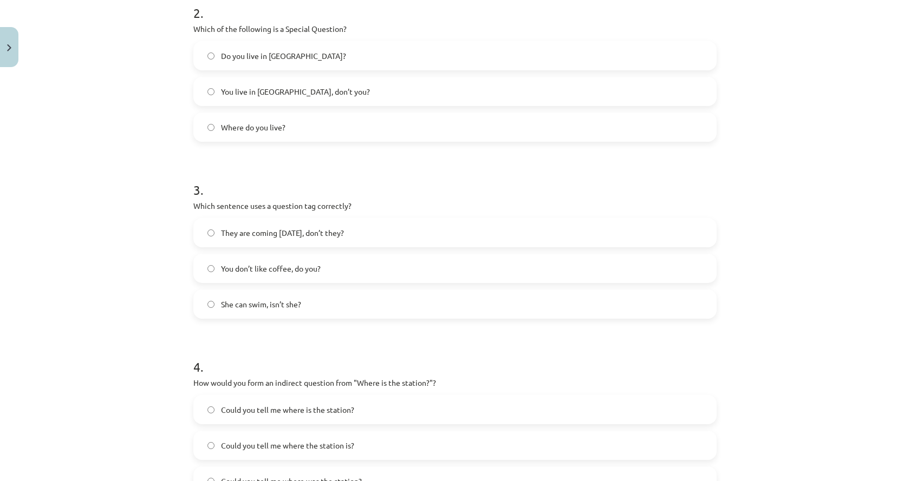
click at [341, 273] on label "You don’t like coffee, do you?" at bounding box center [454, 268] width 521 height 27
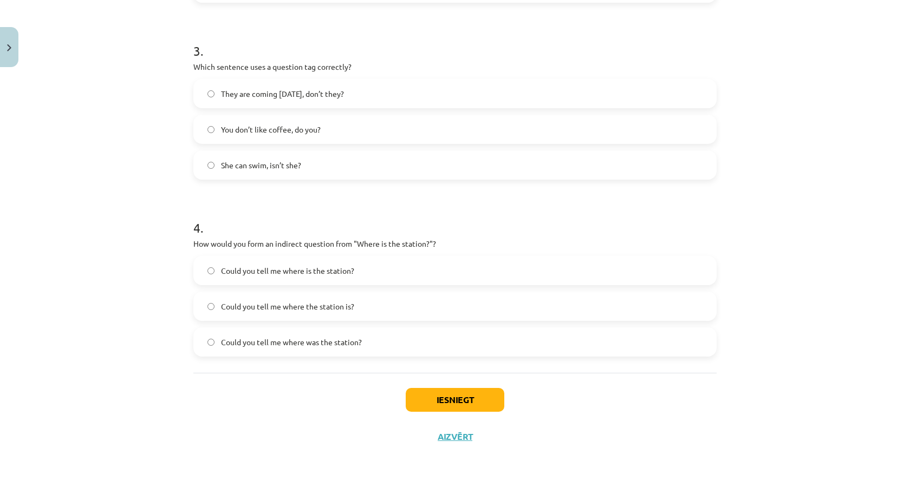
scroll to position [546, 0]
click at [374, 259] on label "Could you tell me where is the station?" at bounding box center [454, 269] width 521 height 27
click at [467, 403] on button "Iesniegt" at bounding box center [455, 399] width 99 height 24
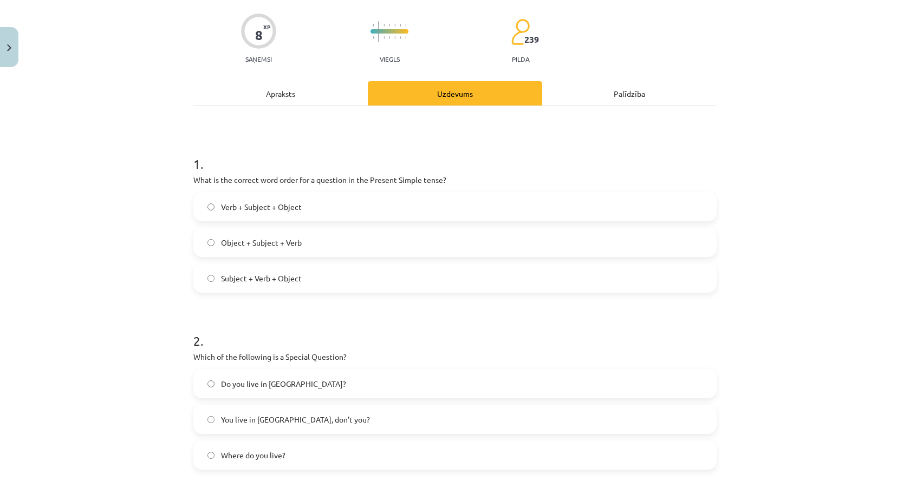
scroll to position [59, 0]
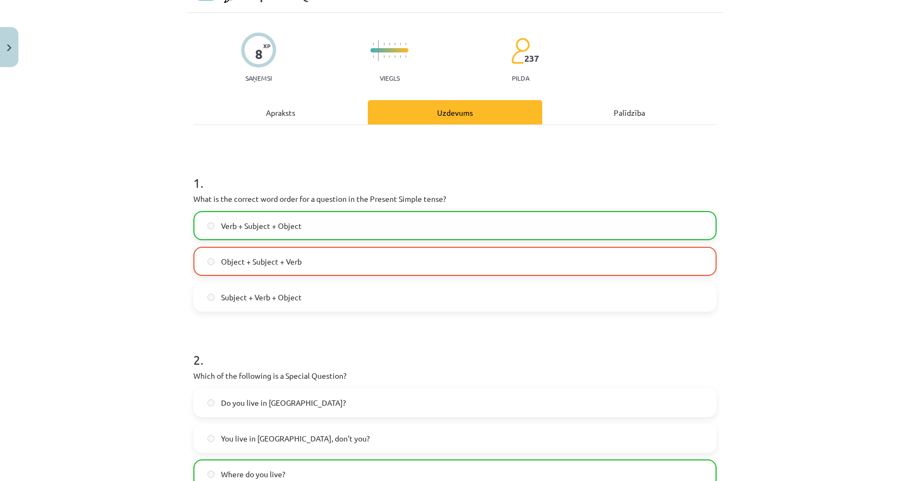
click at [460, 235] on label "Verb + Subject + Object" at bounding box center [454, 225] width 521 height 27
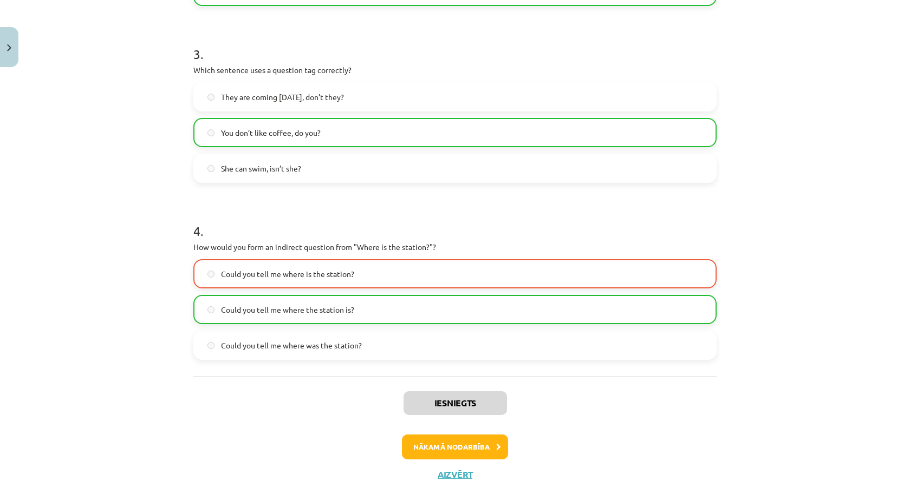
scroll to position [581, 0]
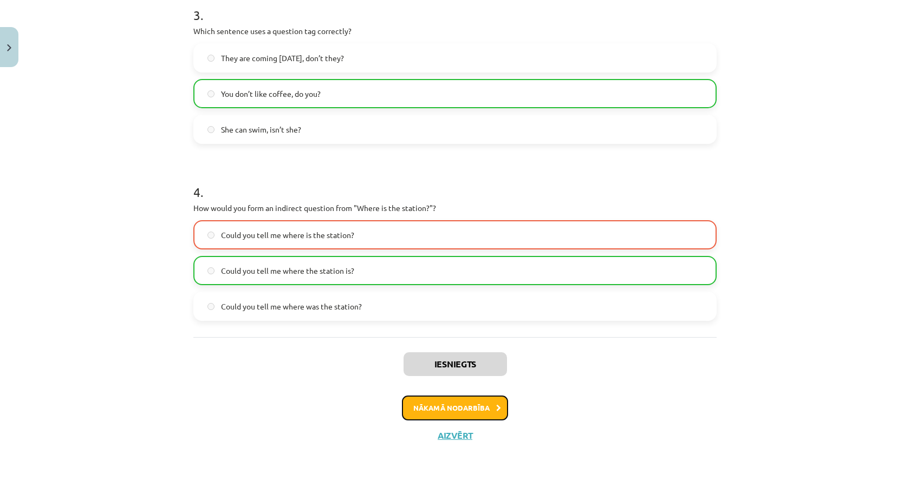
click at [471, 407] on button "Nākamā nodarbība" at bounding box center [455, 408] width 106 height 25
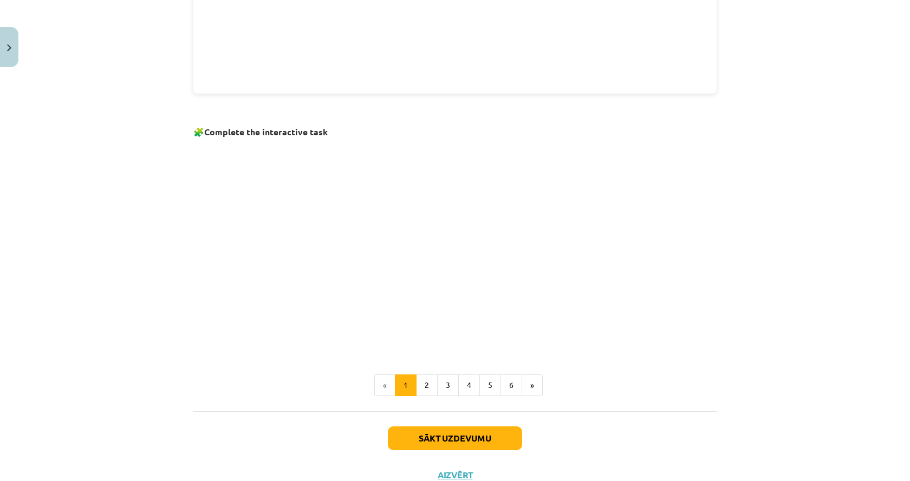
scroll to position [623, 0]
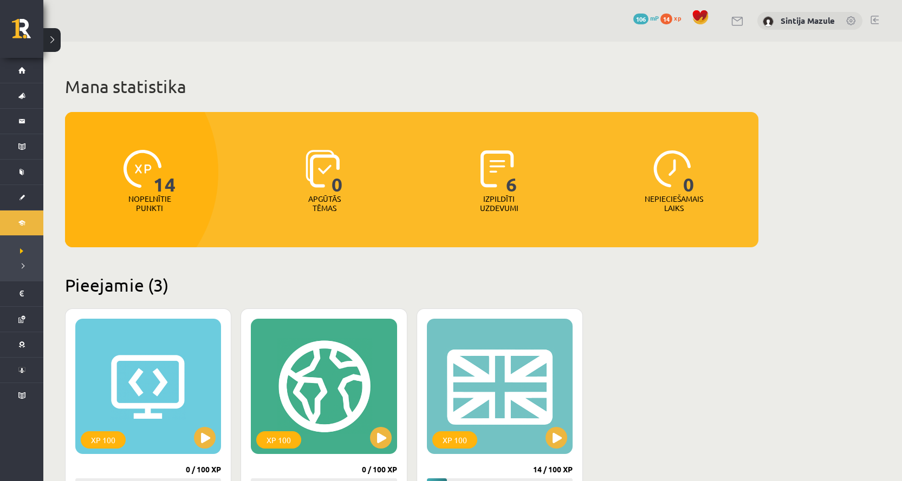
scroll to position [259, 0]
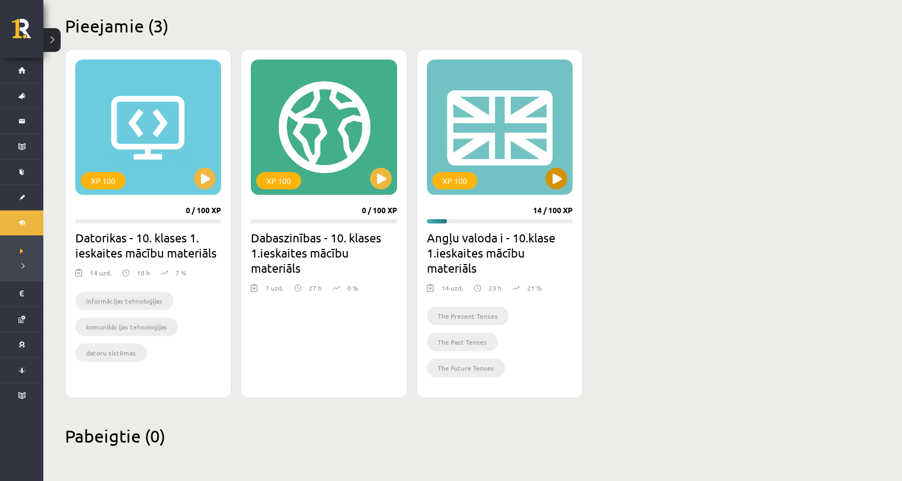
click at [496, 154] on div "XP 100" at bounding box center [500, 127] width 146 height 135
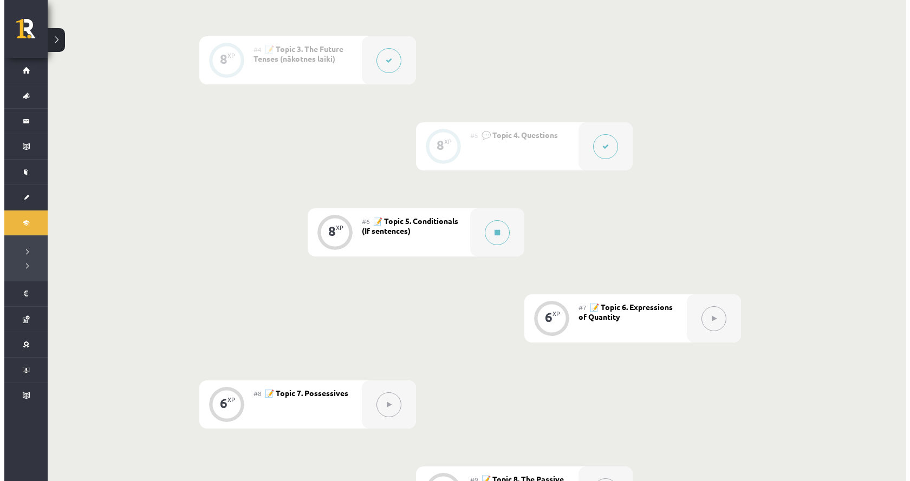
scroll to position [433, 0]
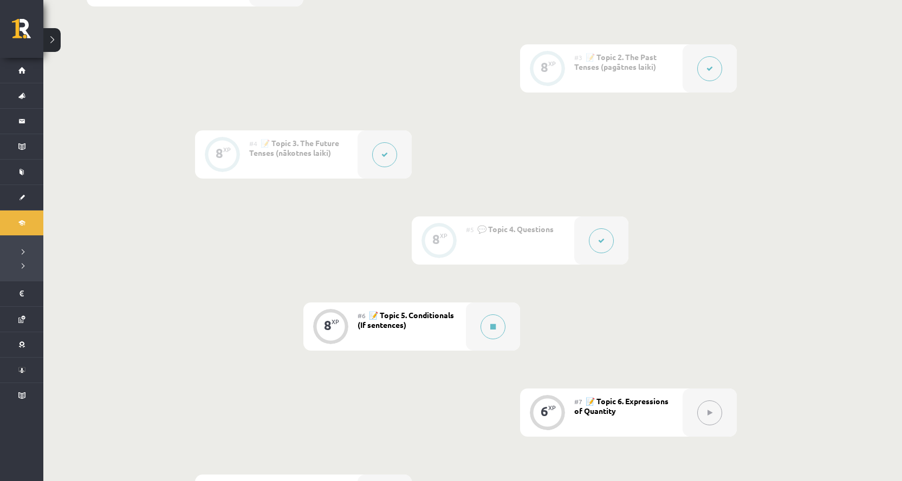
click at [592, 253] on div at bounding box center [601, 241] width 54 height 48
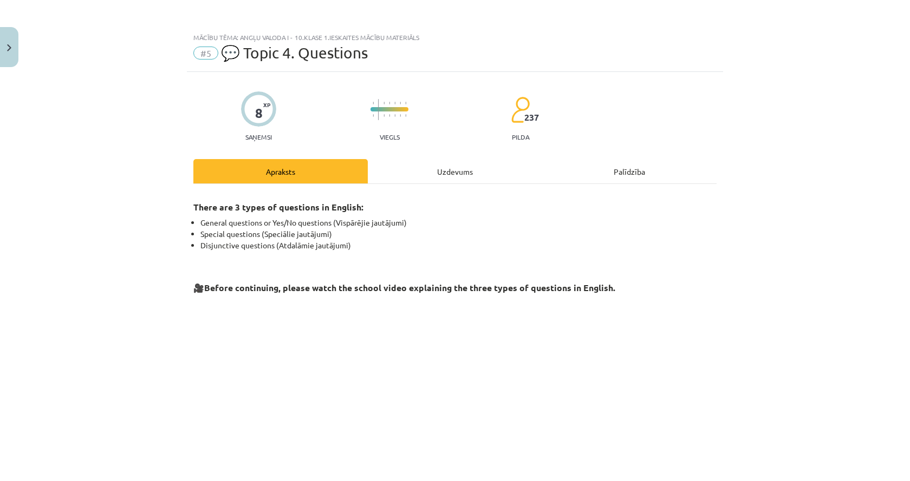
click at [455, 165] on div "Uzdevums" at bounding box center [455, 171] width 174 height 24
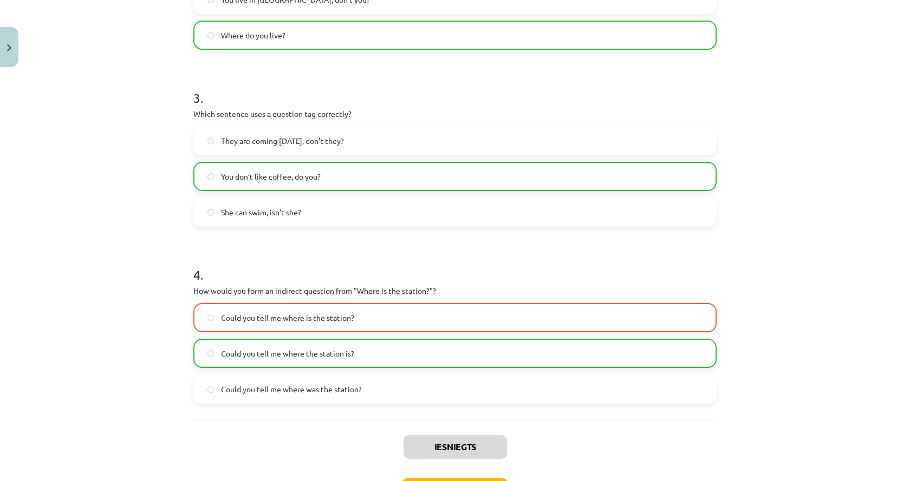
scroll to position [514, 0]
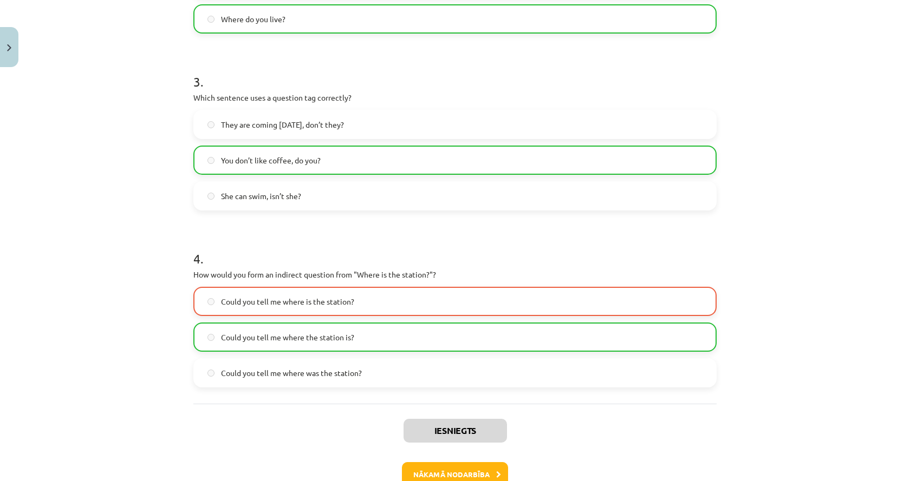
click at [259, 348] on label "Could you tell me where the station is?" at bounding box center [454, 337] width 521 height 27
click at [259, 335] on span "Could you tell me where the station is?" at bounding box center [287, 337] width 133 height 11
click at [275, 307] on span "Could you tell me where is the station?" at bounding box center [287, 301] width 133 height 11
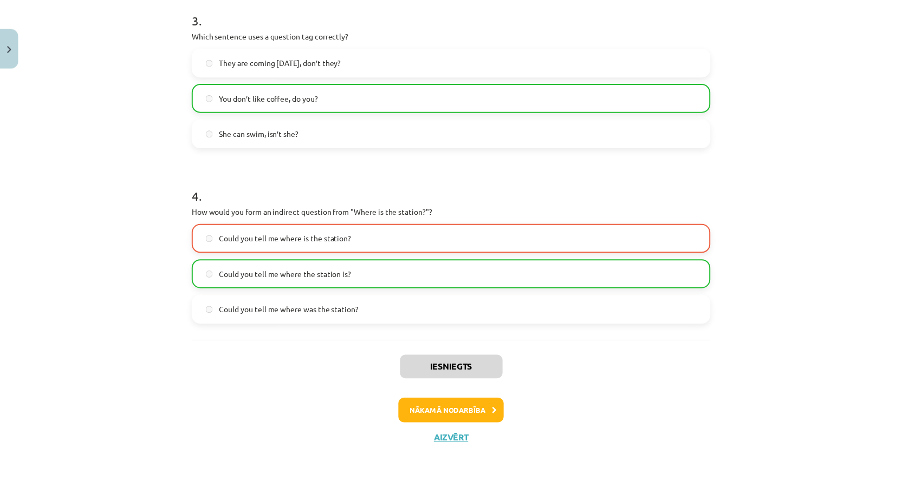
scroll to position [581, 0]
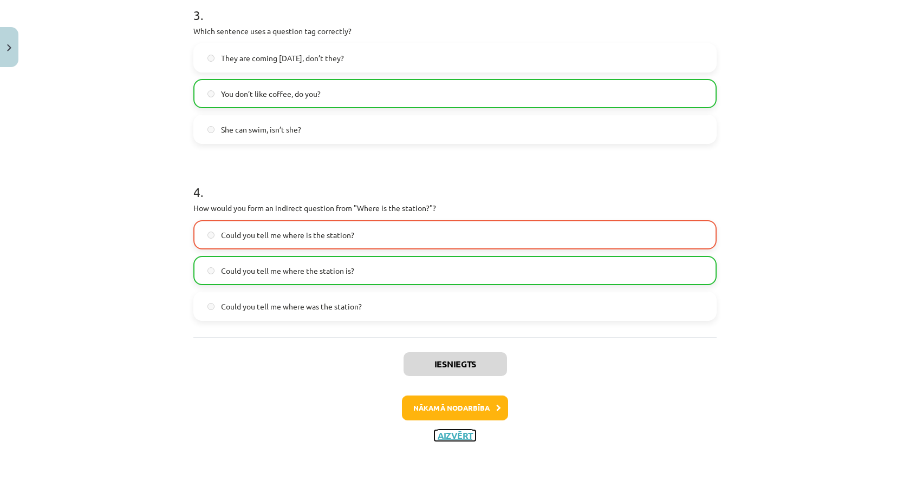
click at [459, 438] on button "Aizvērt" at bounding box center [454, 436] width 41 height 11
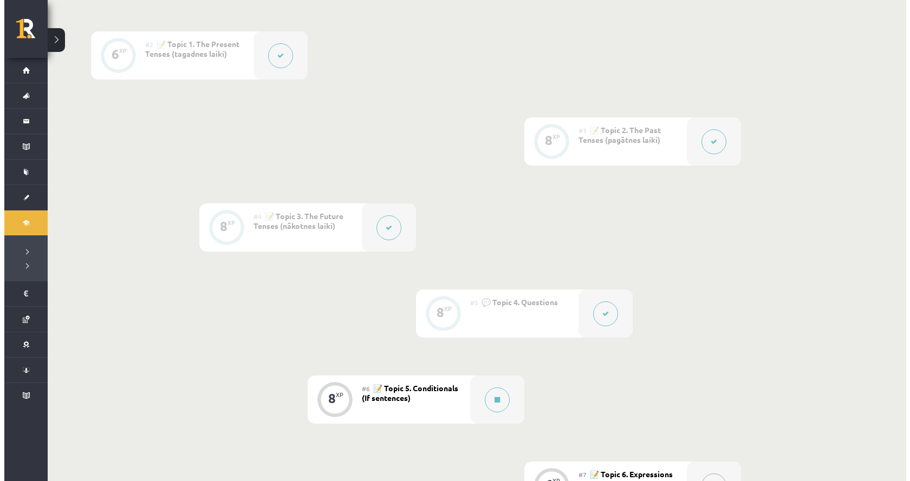
scroll to position [379, 0]
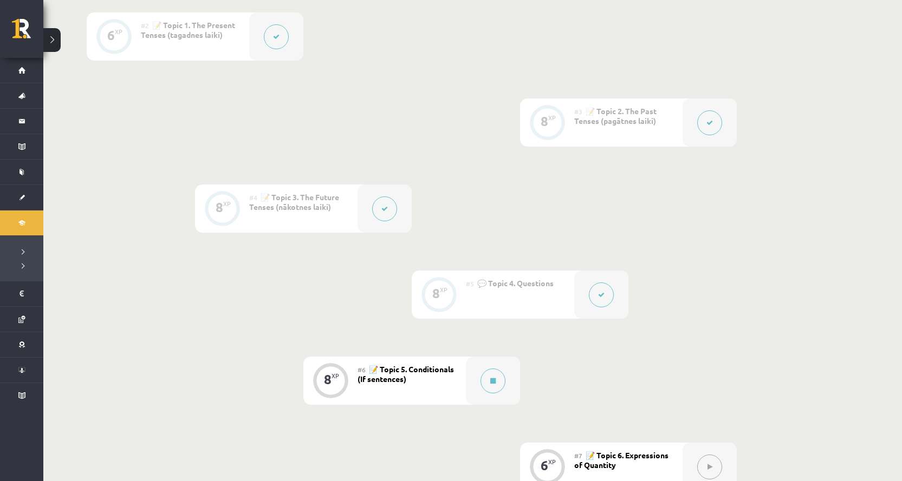
click at [606, 305] on button at bounding box center [601, 295] width 25 height 25
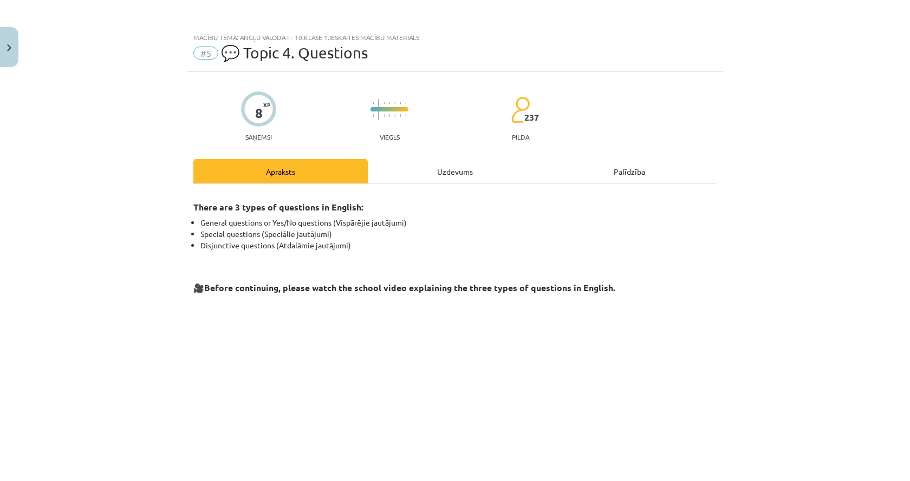
click at [470, 168] on div "Uzdevums" at bounding box center [455, 171] width 174 height 24
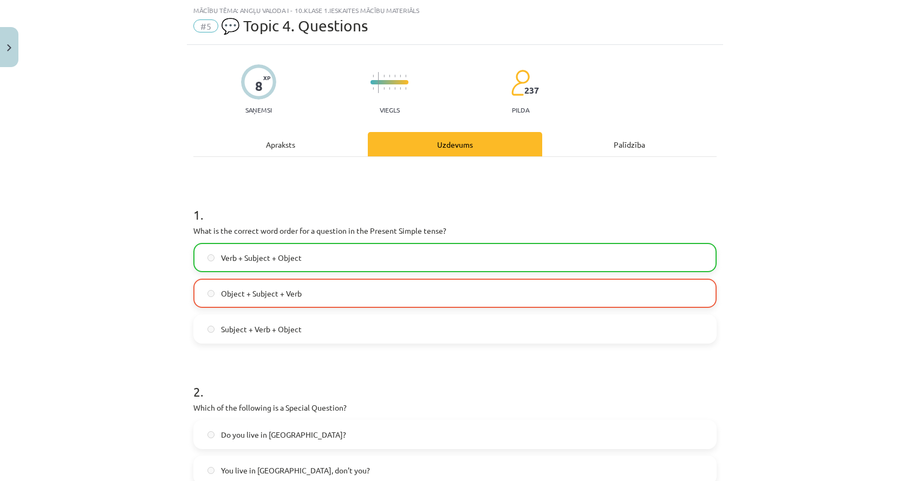
click at [595, 132] on div "Palīdzība" at bounding box center [629, 144] width 174 height 24
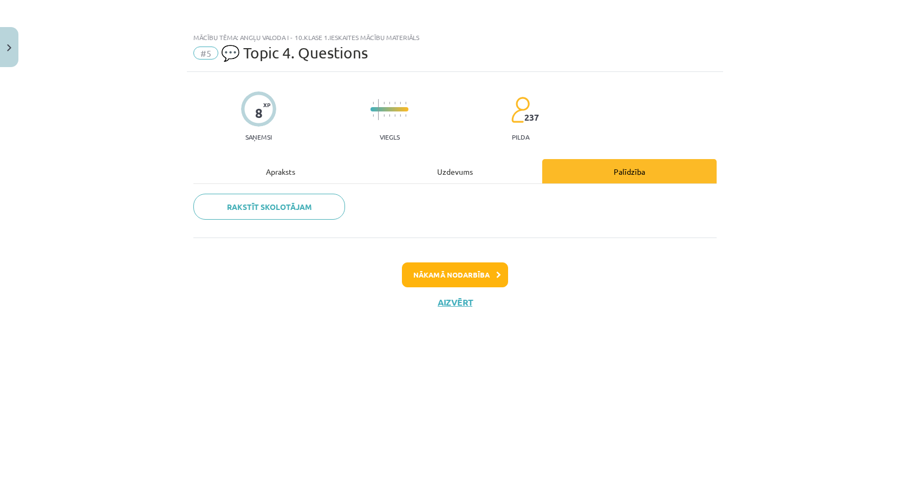
click at [453, 173] on div "Uzdevums" at bounding box center [455, 171] width 174 height 24
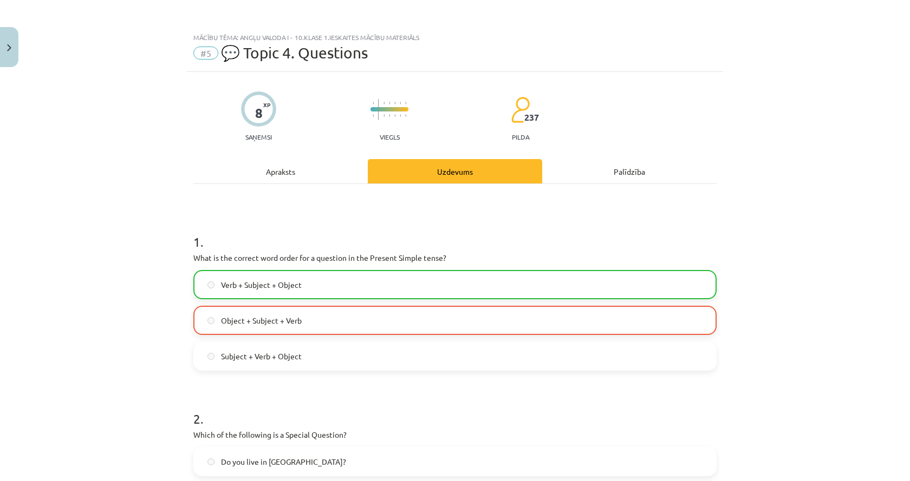
click at [273, 184] on hr at bounding box center [454, 184] width 523 height 1
click at [275, 179] on div "Apraksts" at bounding box center [280, 171] width 174 height 24
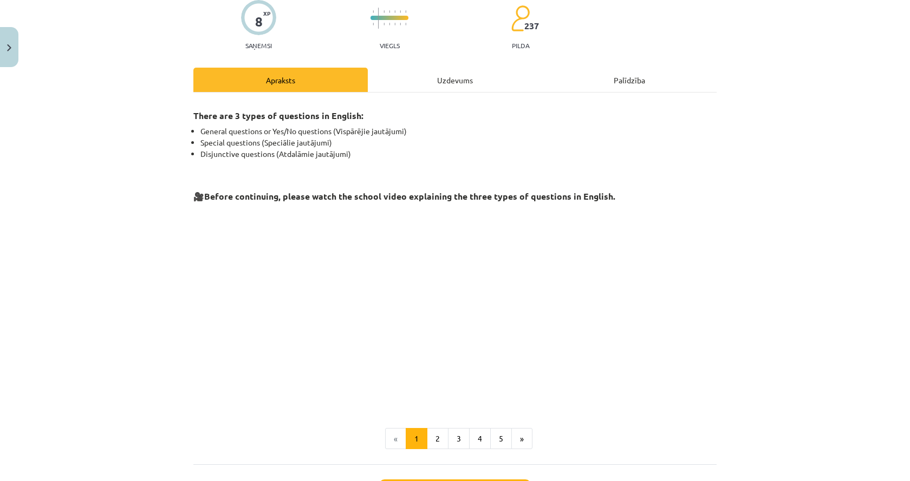
scroll to position [218, 0]
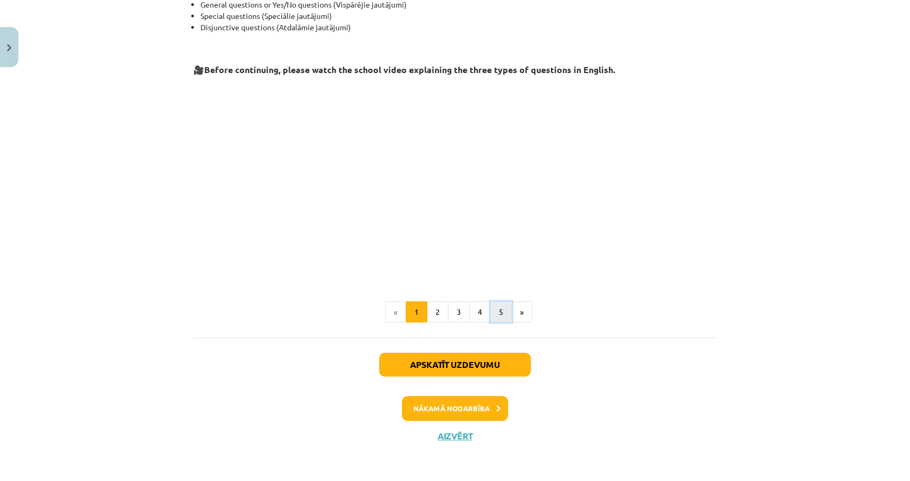
click at [500, 312] on button "5" at bounding box center [501, 313] width 22 height 22
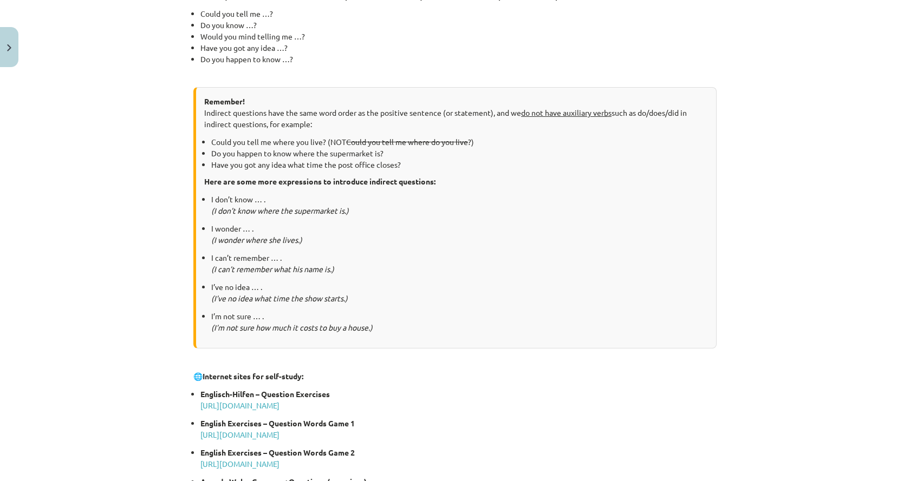
scroll to position [519, 0]
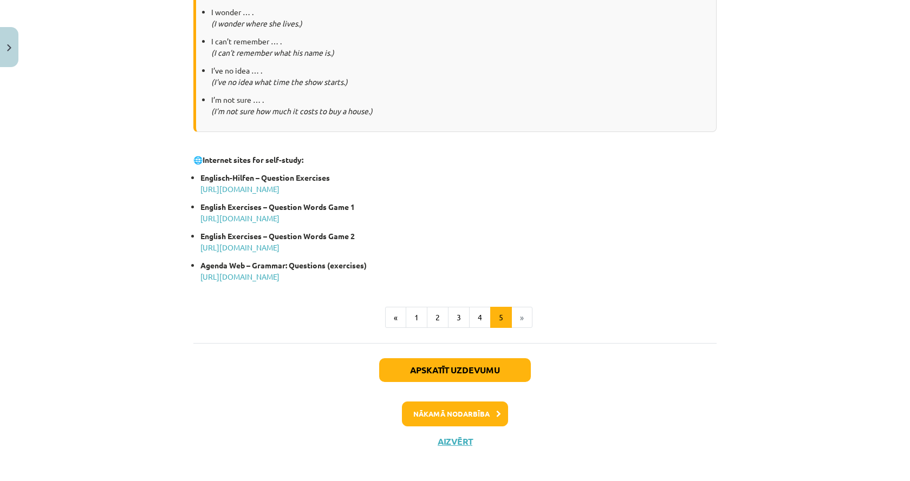
click at [515, 325] on li "»" at bounding box center [522, 318] width 21 height 22
click at [504, 369] on button "Apskatīt uzdevumu" at bounding box center [455, 371] width 152 height 24
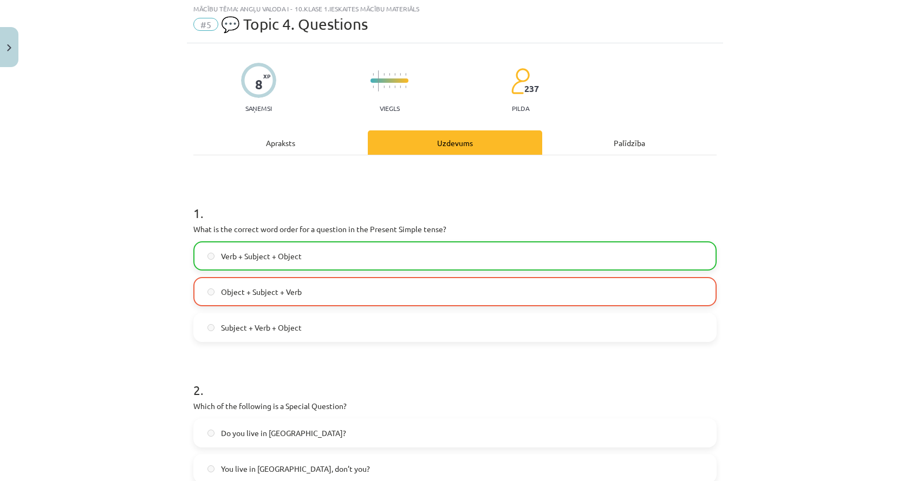
scroll to position [27, 0]
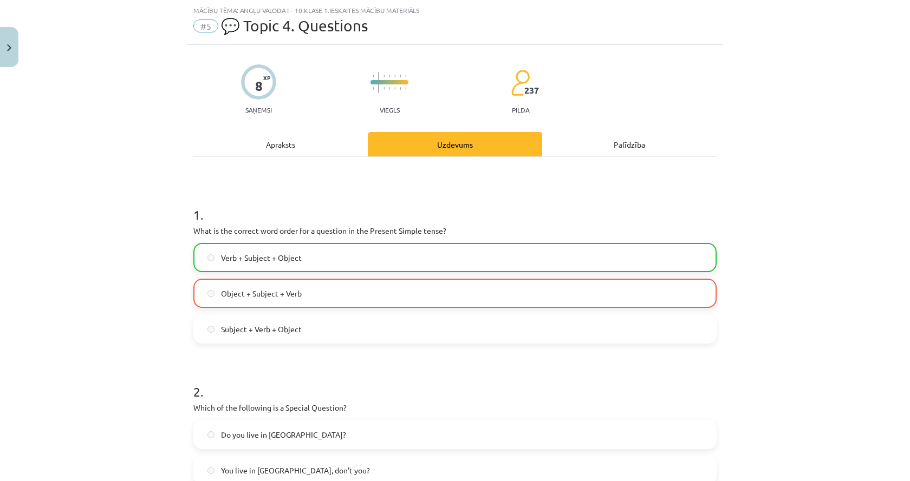
click at [490, 269] on label "Verb + Subject + Object" at bounding box center [454, 257] width 521 height 27
click at [477, 305] on label "Object + Subject + Verb" at bounding box center [454, 293] width 521 height 27
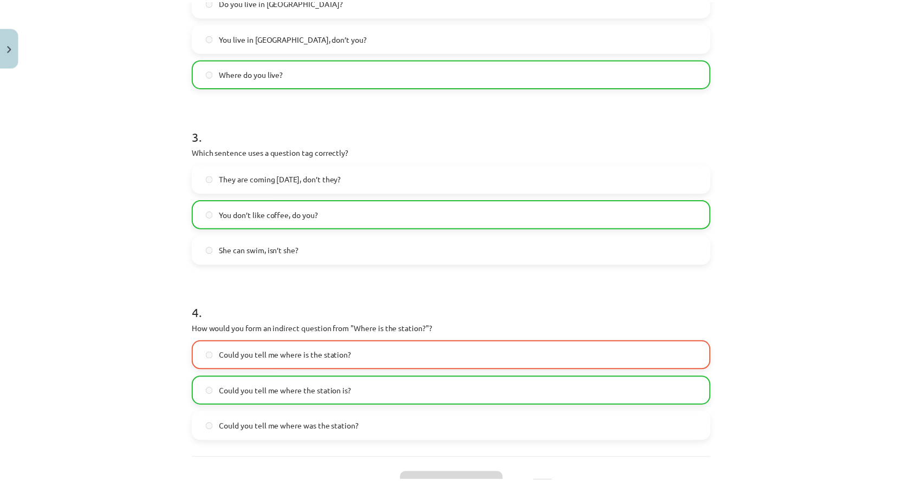
scroll to position [581, 0]
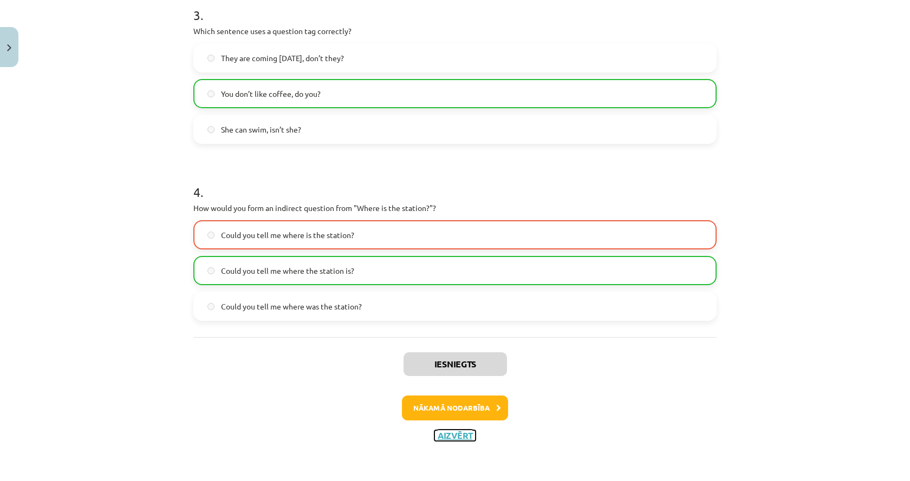
click at [435, 432] on button "Aizvērt" at bounding box center [454, 436] width 41 height 11
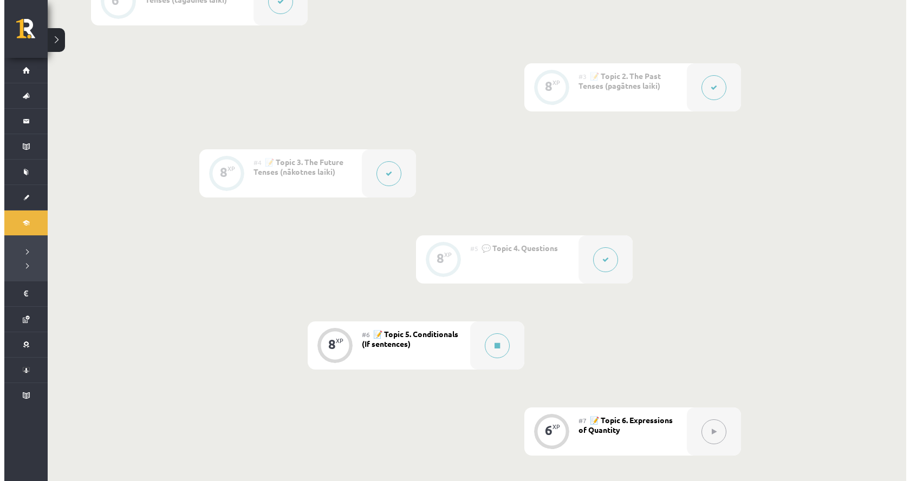
scroll to position [433, 0]
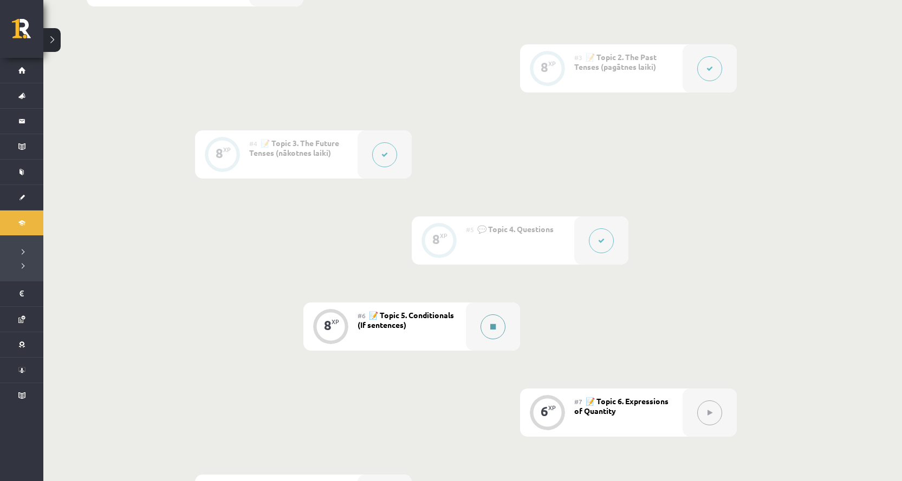
click at [490, 325] on icon at bounding box center [492, 327] width 5 height 6
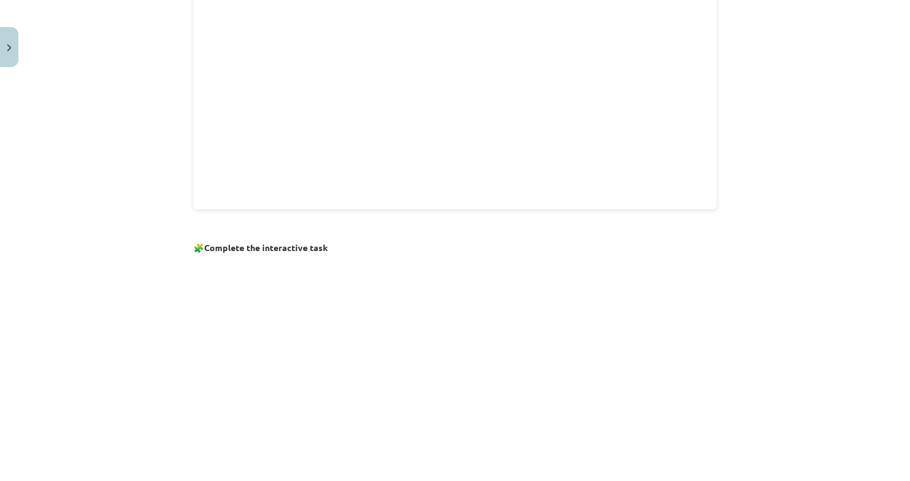
scroll to position [596, 0]
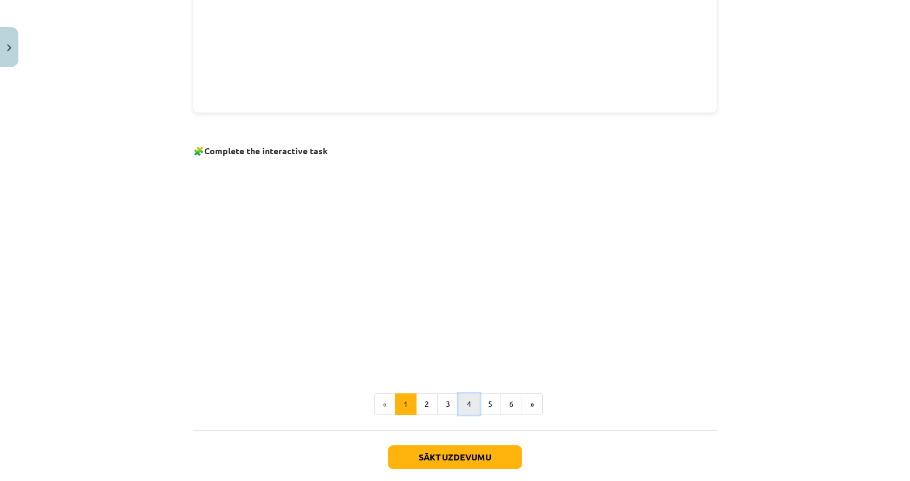
click at [471, 404] on button "4" at bounding box center [469, 405] width 22 height 22
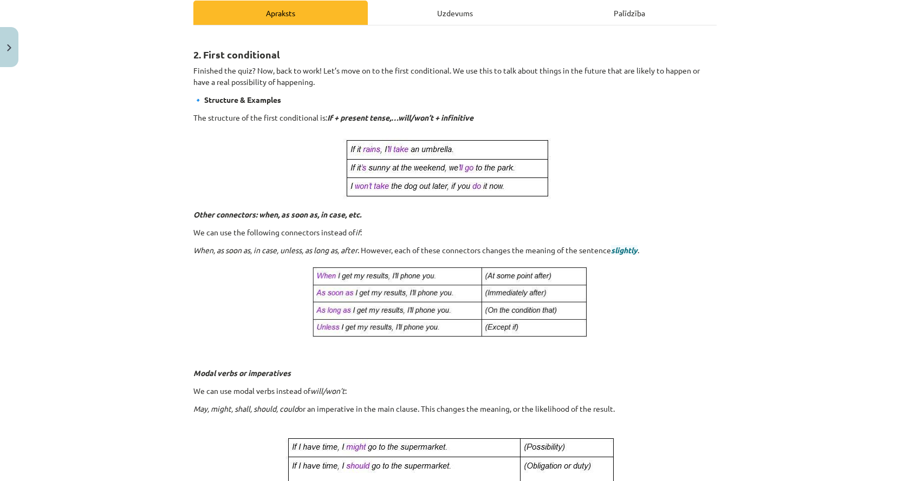
scroll to position [140, 0]
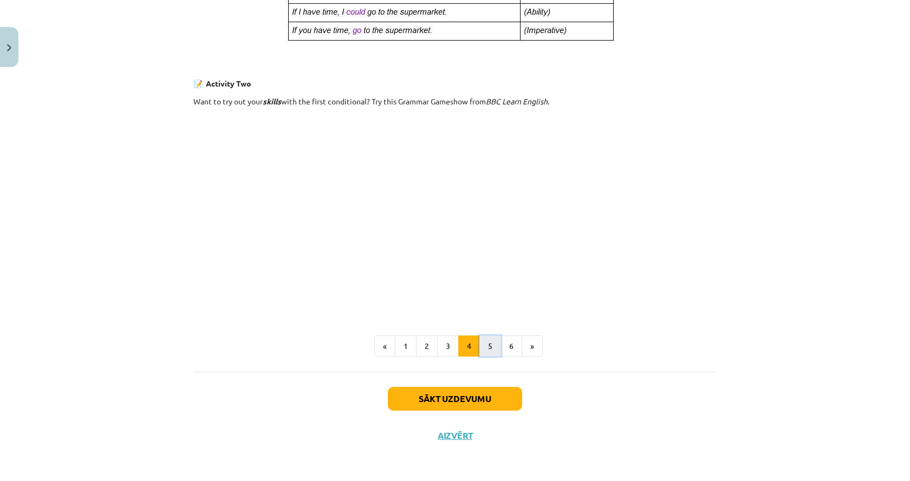
click at [479, 354] on button "5" at bounding box center [490, 347] width 22 height 22
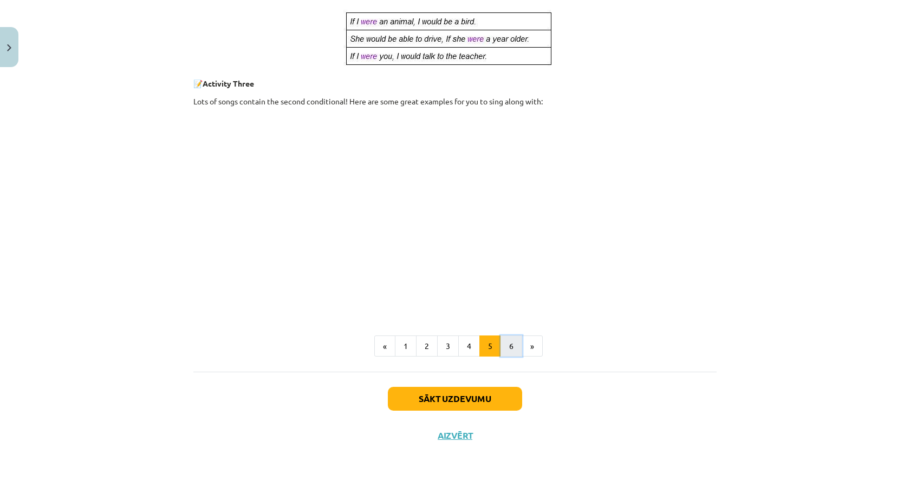
click at [501, 344] on button "6" at bounding box center [511, 347] width 22 height 22
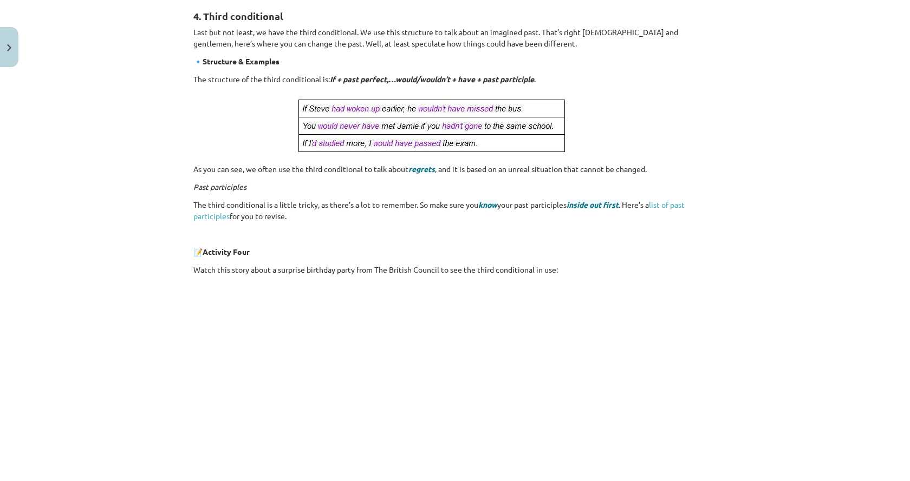
scroll to position [194, 0]
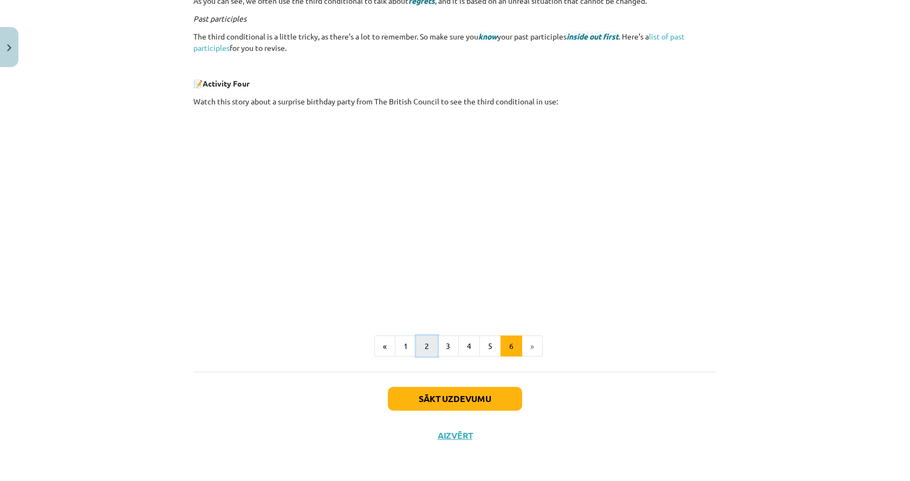
click at [421, 354] on button "2" at bounding box center [427, 347] width 22 height 22
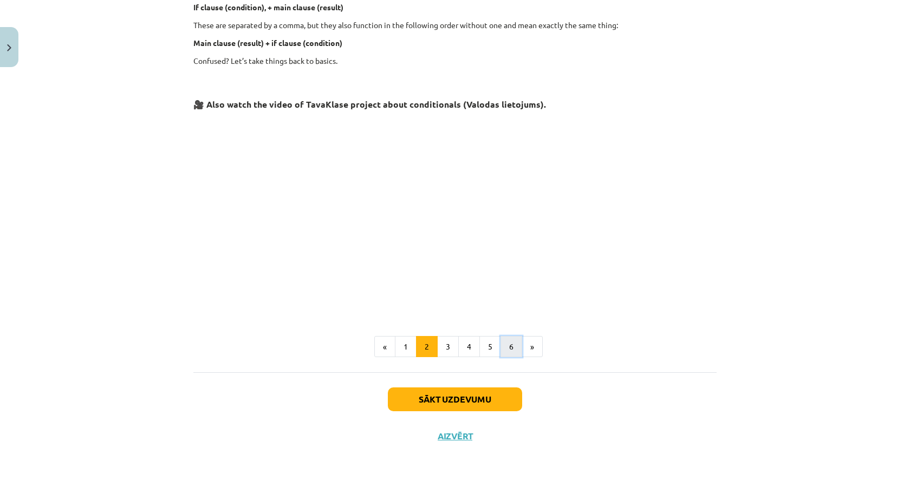
click at [507, 344] on button "6" at bounding box center [511, 347] width 22 height 22
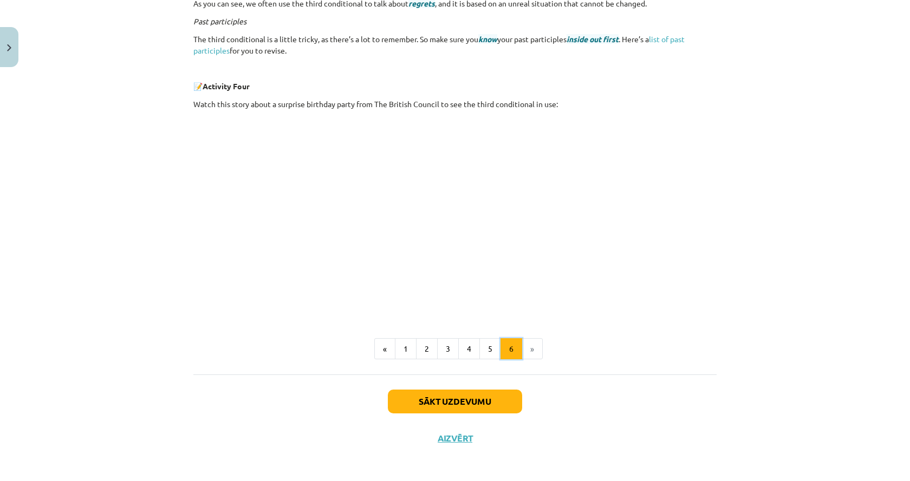
scroll to position [366, 0]
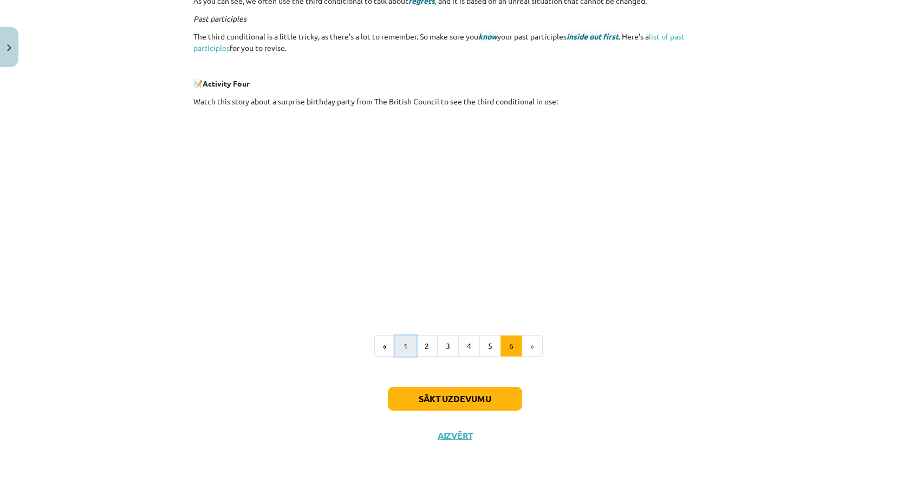
click at [398, 338] on button "1" at bounding box center [406, 347] width 22 height 22
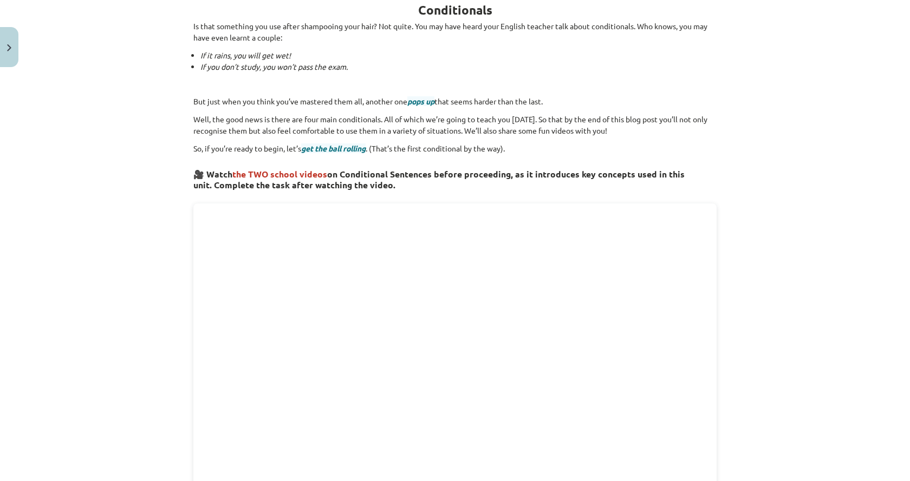
scroll to position [194, 0]
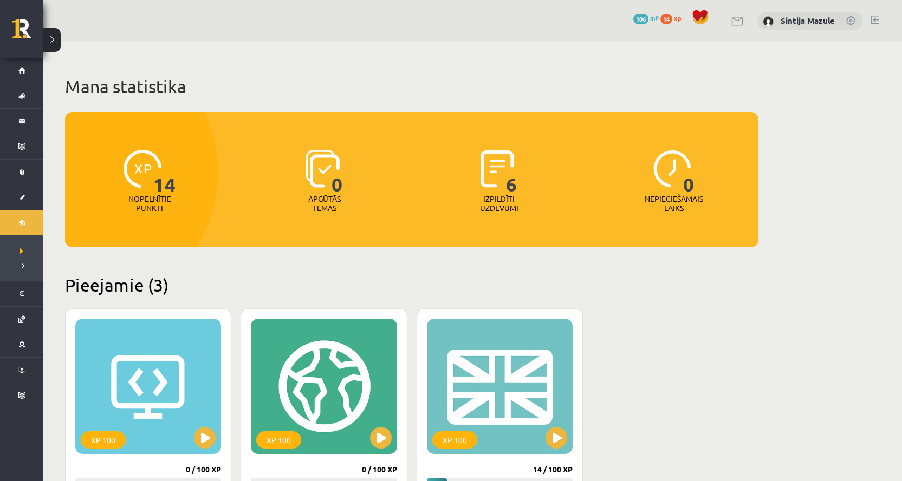
scroll to position [259, 0]
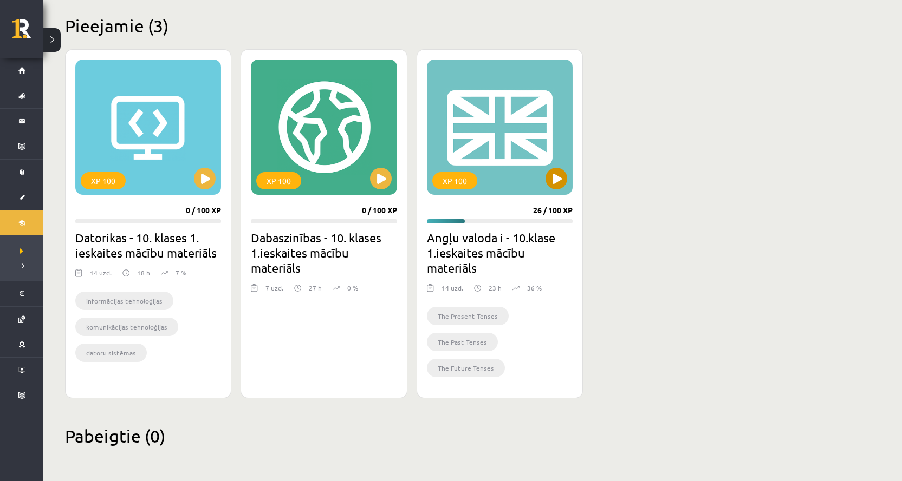
click at [522, 141] on div "XP 100" at bounding box center [500, 127] width 146 height 135
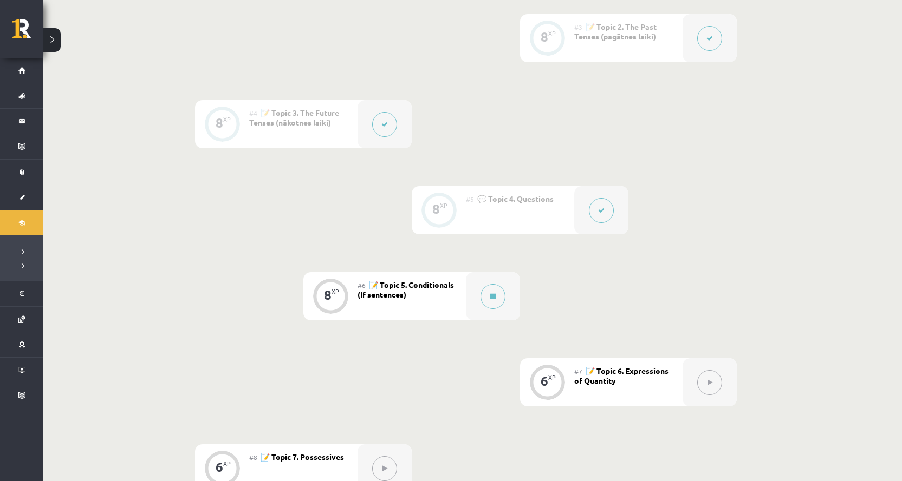
scroll to position [585, 0]
